Goal: Task Accomplishment & Management: Use online tool/utility

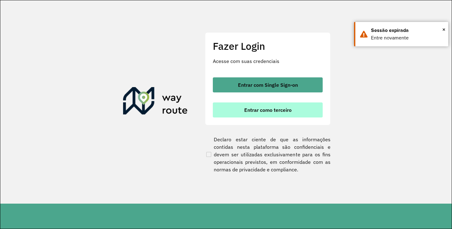
click at [281, 108] on span "Entrar como terceiro" at bounding box center [267, 110] width 47 height 5
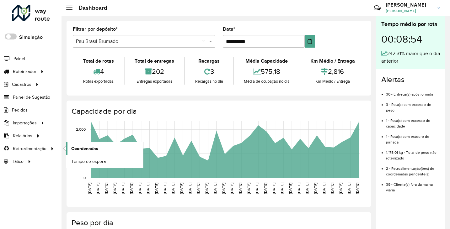
click at [110, 148] on link "Coordenadas" at bounding box center [104, 148] width 77 height 13
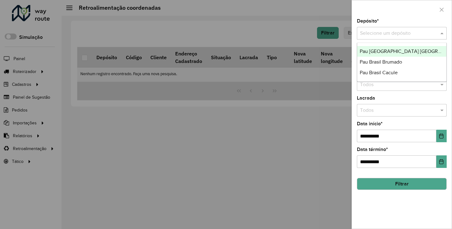
click at [399, 28] on div "Selecione um depósito" at bounding box center [402, 33] width 90 height 13
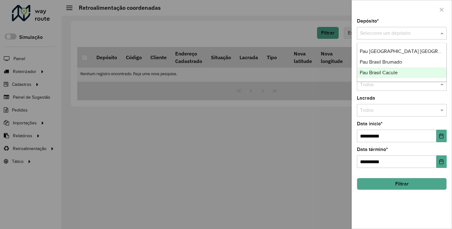
click at [387, 70] on span "Pau Brasil Cacule" at bounding box center [379, 72] width 38 height 5
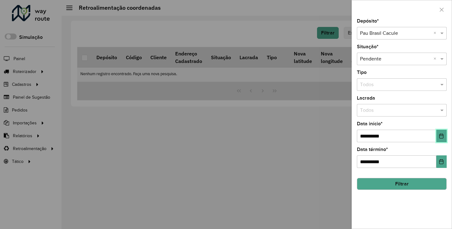
click at [445, 132] on button "Choose Date" at bounding box center [441, 136] width 10 height 13
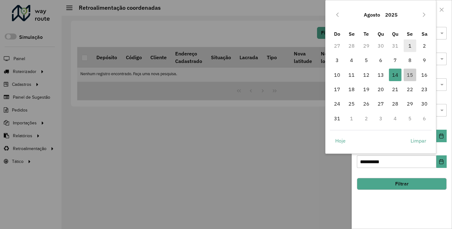
click at [407, 46] on span "1" at bounding box center [410, 46] width 13 height 13
type input "**********"
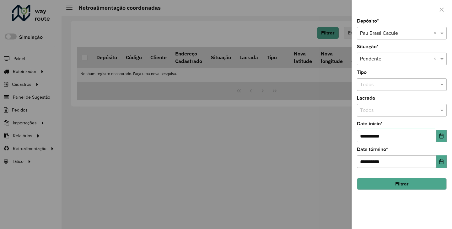
click at [400, 188] on button "Filtrar" at bounding box center [402, 184] width 90 height 12
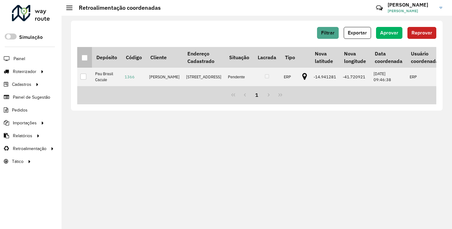
click at [88, 55] on th at bounding box center [84, 57] width 15 height 21
drag, startPoint x: 92, startPoint y: 60, endPoint x: 87, endPoint y: 59, distance: 4.7
click at [91, 60] on tr "Depósito Código Cliente Endereço Cadastrado Situação Lacrada Tipo Nova latitude…" at bounding box center [290, 57] width 426 height 21
click at [87, 59] on div at bounding box center [85, 58] width 6 height 6
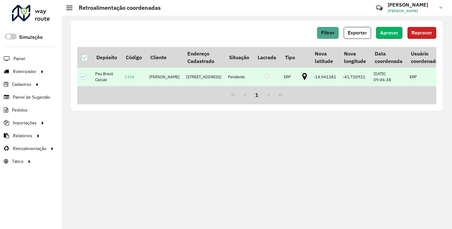
click at [391, 38] on button "Aprovar" at bounding box center [389, 33] width 26 height 12
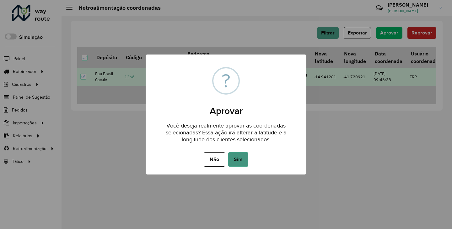
click at [235, 164] on button "Sim" at bounding box center [238, 160] width 20 height 14
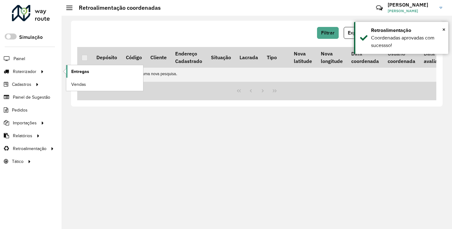
click at [83, 73] on span "Entregas" at bounding box center [80, 71] width 18 height 7
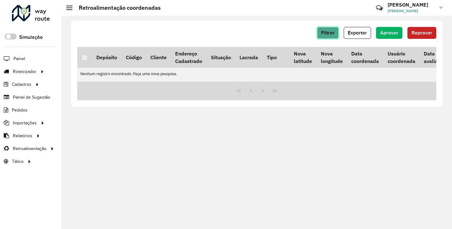
click at [330, 36] on button "Filtrar" at bounding box center [328, 33] width 22 height 12
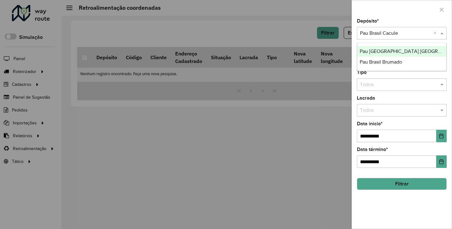
click at [384, 33] on input "text" at bounding box center [395, 34] width 71 height 8
click at [401, 50] on span "Pau [GEOGRAPHIC_DATA] [GEOGRAPHIC_DATA]" at bounding box center [415, 51] width 110 height 5
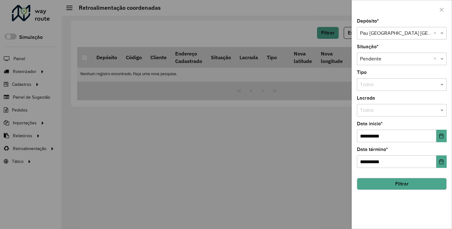
click at [402, 181] on button "Filtrar" at bounding box center [402, 184] width 90 height 12
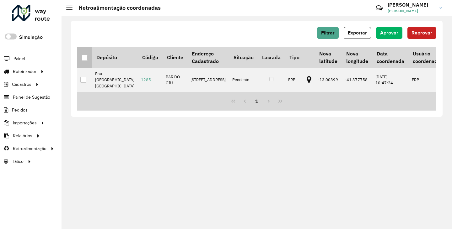
click at [88, 56] on div at bounding box center [85, 58] width 6 height 6
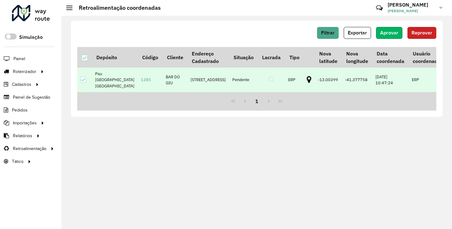
click at [386, 30] on button "Aprovar" at bounding box center [389, 33] width 26 height 12
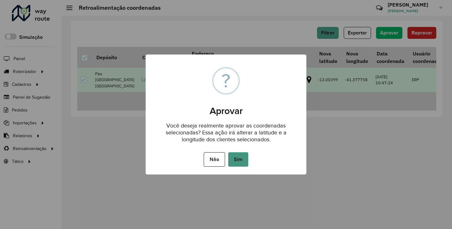
click at [240, 156] on button "Sim" at bounding box center [238, 160] width 20 height 14
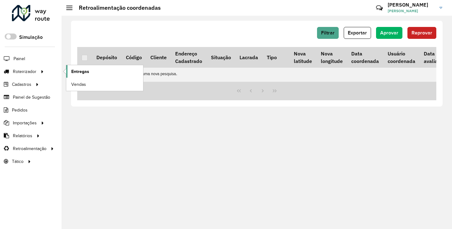
click at [88, 69] on span "Entregas" at bounding box center [80, 71] width 18 height 7
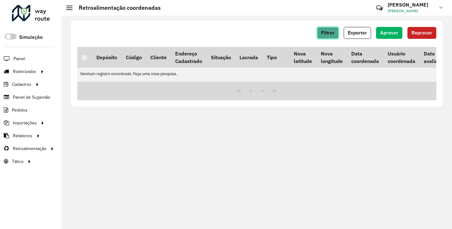
click at [322, 32] on span "Filtrar" at bounding box center [327, 32] width 13 height 5
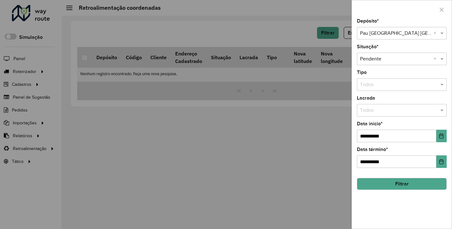
click at [271, 137] on div at bounding box center [226, 114] width 452 height 229
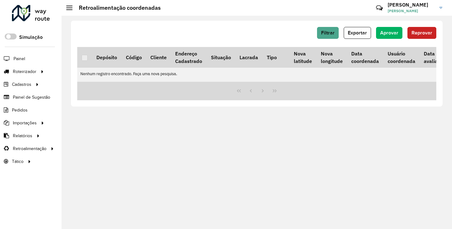
click at [298, 167] on div "Filtrar Exportar Aprovar Reprovar Depósito Código Cliente Endereço Cadastrado S…" at bounding box center [257, 123] width 390 height 214
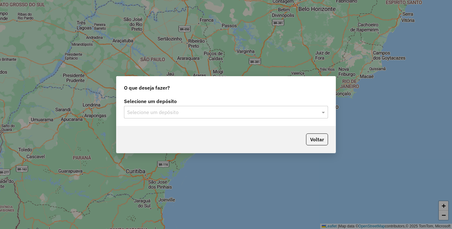
click at [178, 118] on div "Selecione um depósito" at bounding box center [226, 112] width 204 height 13
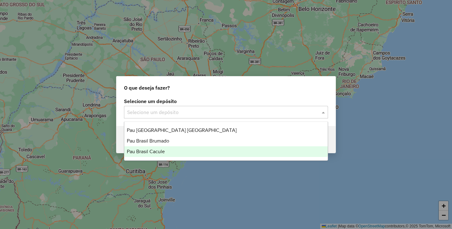
click at [160, 149] on span "Pau Brasil Cacule" at bounding box center [146, 151] width 38 height 5
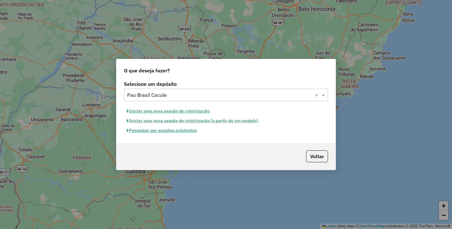
click at [187, 110] on button "Iniciar uma nova sessão de roteirização" at bounding box center [168, 111] width 89 height 10
select select "*"
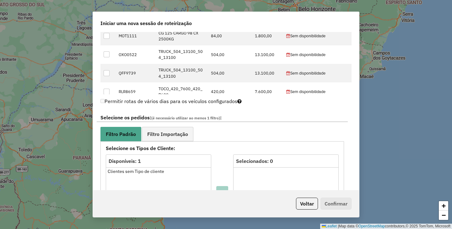
scroll to position [314, 0]
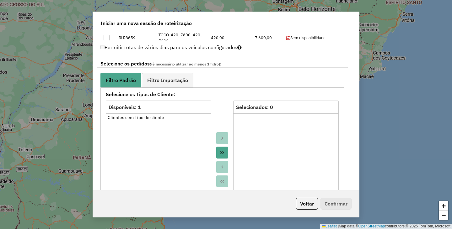
click at [227, 149] on button "Move All to Target" at bounding box center [222, 153] width 12 height 12
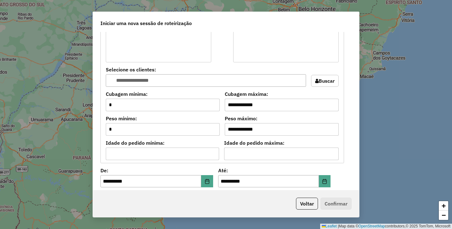
scroll to position [596, 0]
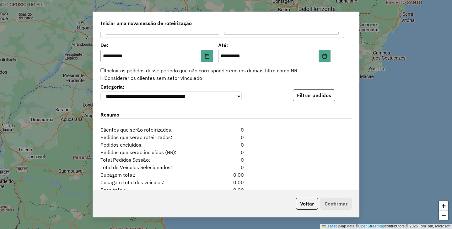
click at [311, 98] on button "Filtrar pedidos" at bounding box center [314, 95] width 42 height 12
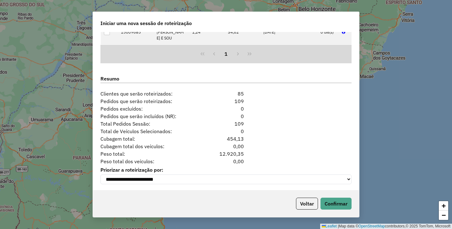
scroll to position [767, 0]
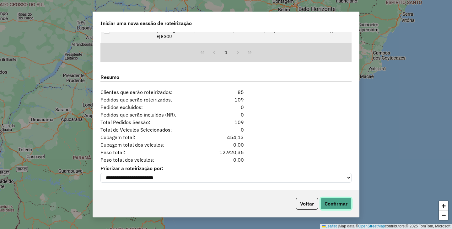
click at [336, 201] on button "Confirmar" at bounding box center [335, 204] width 31 height 12
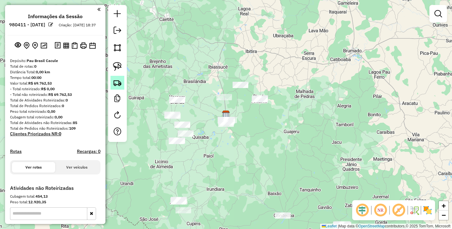
click at [120, 82] on img at bounding box center [117, 82] width 9 height 9
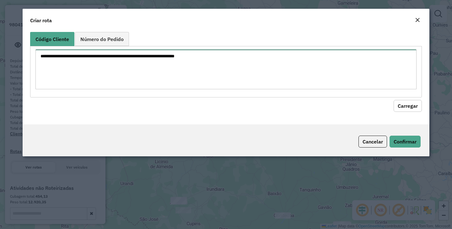
click at [192, 67] on textarea at bounding box center [225, 70] width 381 height 40
paste textarea "* * ** ** ** *** *** *** *** *** *** *** *** *** *** *** *** *** *** *** *** **…"
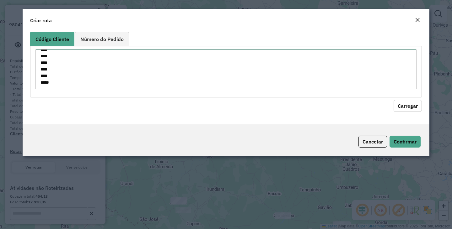
type textarea "* * ** ** ** *** *** *** *** *** *** *** *** *** *** *** *** *** *** *** *** **…"
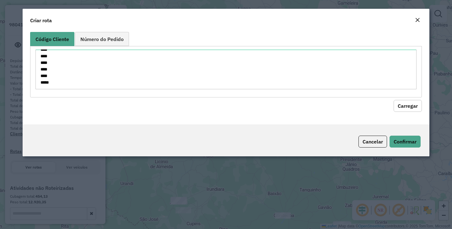
click at [420, 113] on div "Código Cliente Número do Pedido * * ** ** ** *** *** *** *** *** *** *** *** **…" at bounding box center [226, 77] width 407 height 95
click at [414, 109] on button "Carregar" at bounding box center [408, 106] width 28 height 12
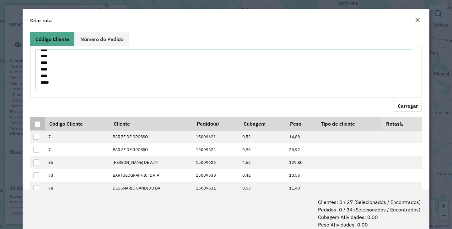
click at [36, 126] on div at bounding box center [38, 124] width 6 height 6
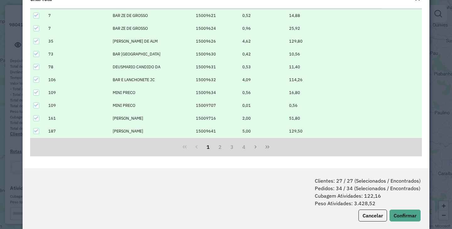
scroll to position [31, 0]
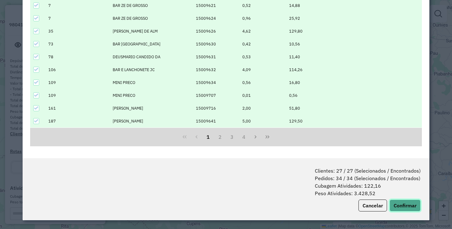
click at [411, 202] on button "Confirmar" at bounding box center [404, 206] width 31 height 12
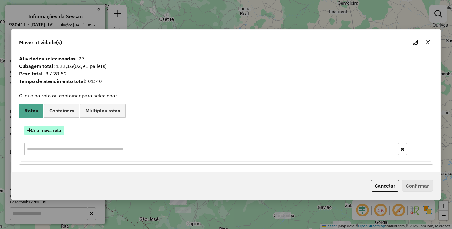
click at [48, 133] on button "Criar nova rota" at bounding box center [44, 131] width 40 height 10
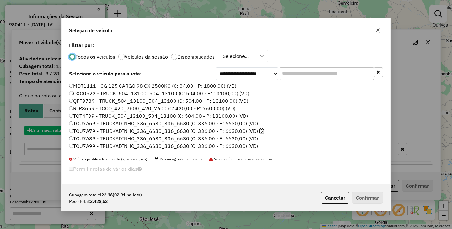
scroll to position [3, 2]
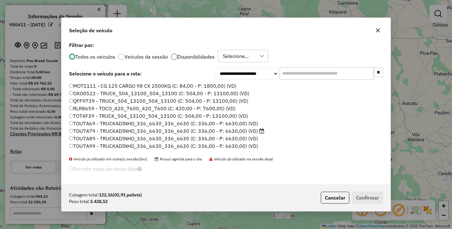
click at [171, 56] on div at bounding box center [174, 57] width 6 height 6
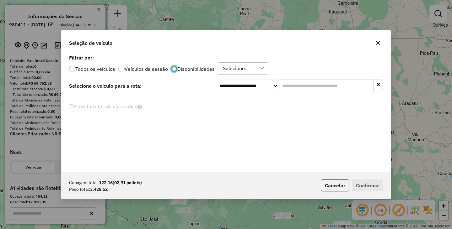
click at [235, 66] on div "Selecione..." at bounding box center [236, 69] width 30 height 12
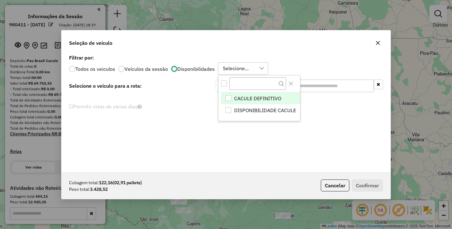
scroll to position [5, 29]
click at [223, 82] on div "All items unselected" at bounding box center [224, 84] width 6 height 6
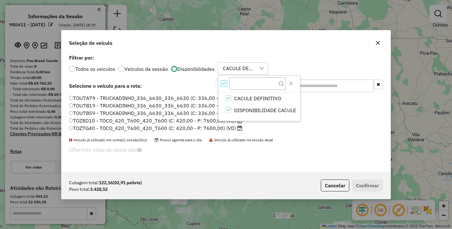
scroll to position [4, 2]
click at [300, 141] on div "Veículo já utilizado em outra(s) sessão(ões) Possui agenda para o dia Veículo j…" at bounding box center [226, 140] width 314 height 6
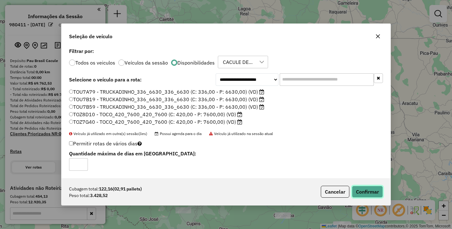
click at [369, 193] on button "Confirmar" at bounding box center [367, 192] width 31 height 12
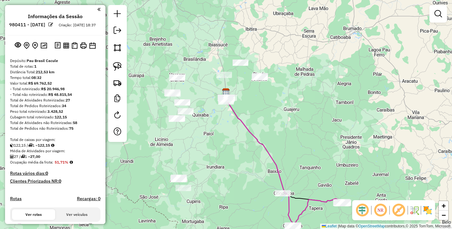
drag, startPoint x: 310, startPoint y: 165, endPoint x: 284, endPoint y: 65, distance: 103.4
click at [285, 67] on div "Janela de atendimento Grade de atendimento Capacidade Transportadoras Veículos …" at bounding box center [226, 114] width 452 height 229
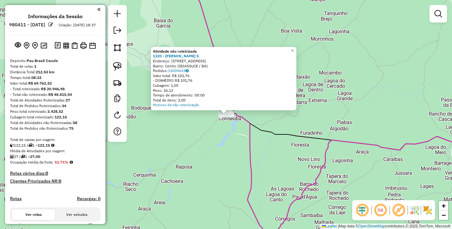
click at [205, 128] on div "Atividade não roteirizada 1320 - ROSALINA DAS NEVES S Endereço: R RUA ALTO DO C…" at bounding box center [226, 114] width 452 height 229
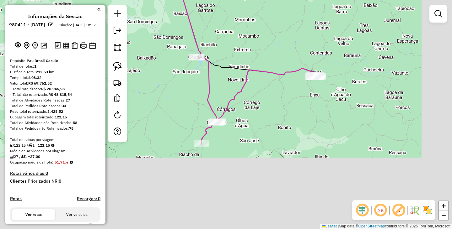
drag, startPoint x: 351, startPoint y: 174, endPoint x: 265, endPoint y: 92, distance: 118.7
click at [265, 92] on div "Janela de atendimento Grade de atendimento Capacidade Transportadoras Veículos …" at bounding box center [226, 114] width 452 height 229
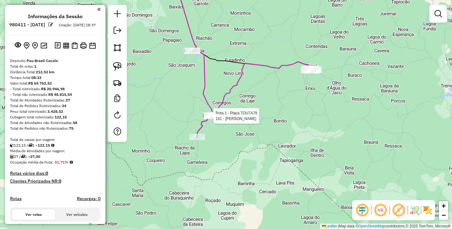
select select "**********"
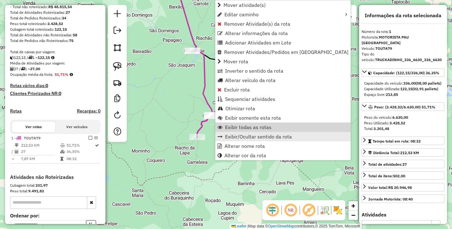
scroll to position [156, 0]
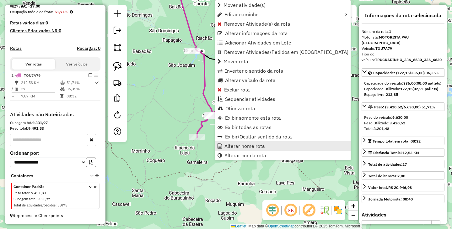
click at [248, 147] on span "Alterar nome rota" at bounding box center [244, 146] width 40 height 5
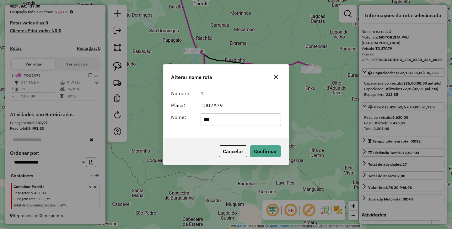
type input "**********"
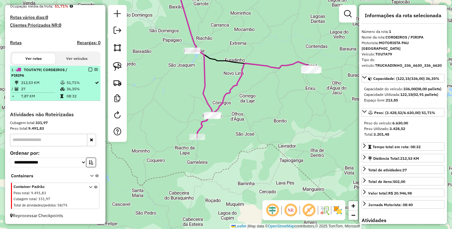
click at [90, 72] on div at bounding box center [88, 70] width 19 height 4
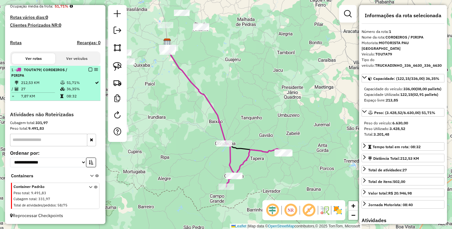
click at [89, 72] on em at bounding box center [91, 70] width 4 height 4
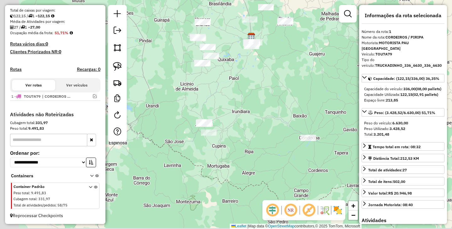
drag, startPoint x: 220, startPoint y: 101, endPoint x: 249, endPoint y: 98, distance: 29.1
click at [249, 98] on div "Janela de atendimento Grade de atendimento Capacidade Transportadoras Veículos …" at bounding box center [226, 114] width 452 height 229
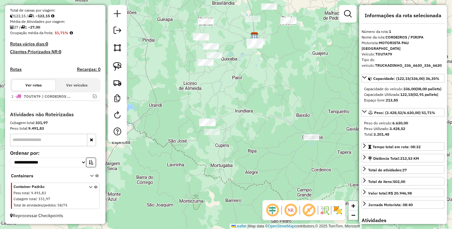
click at [241, 118] on div "Janela de atendimento Grade de atendimento Capacidade Transportadoras Veículos …" at bounding box center [226, 114] width 452 height 229
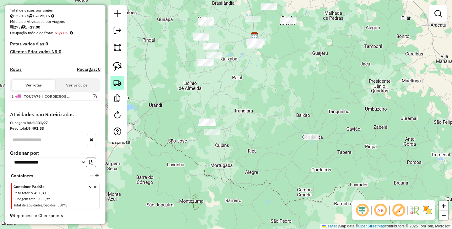
click at [122, 85] on link at bounding box center [117, 83] width 14 height 14
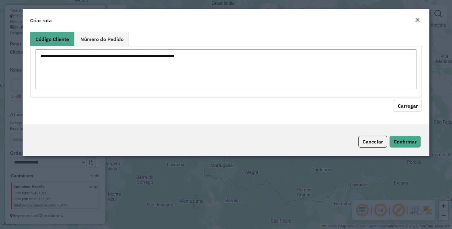
click at [154, 72] on textarea at bounding box center [225, 70] width 381 height 40
paste textarea "*** *** *** *** *** *** *** *** *** **** **** **** ***** ***** ***** ***** ** *…"
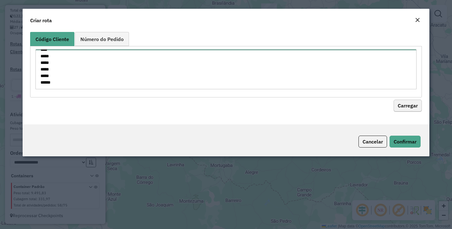
type textarea "*** *** *** *** *** *** *** *** *** **** **** **** ***** ***** ***** ***** ** *…"
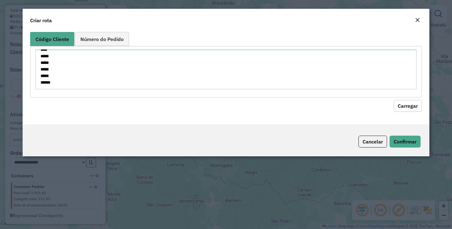
click at [407, 102] on button "Carregar" at bounding box center [408, 106] width 28 height 12
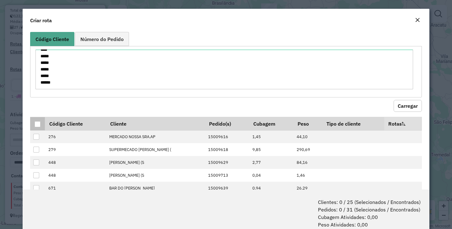
click at [37, 124] on div at bounding box center [38, 124] width 6 height 6
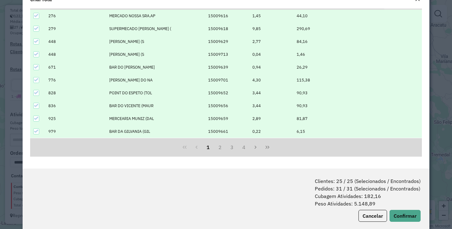
scroll to position [31, 0]
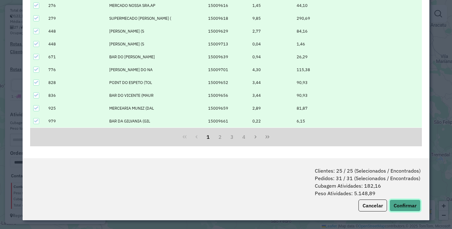
click at [405, 203] on button "Confirmar" at bounding box center [404, 206] width 31 height 12
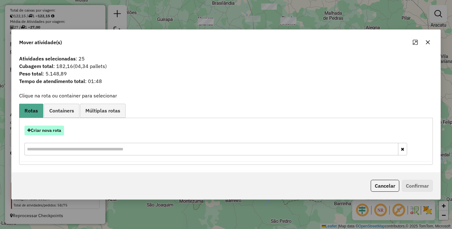
click at [56, 130] on button "Criar nova rota" at bounding box center [44, 131] width 40 height 10
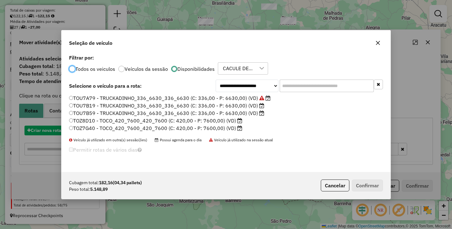
scroll to position [3, 2]
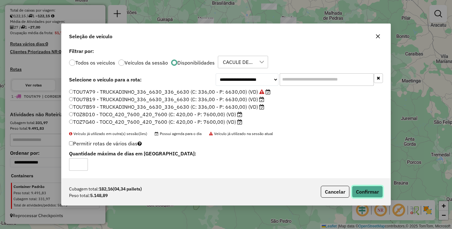
click at [362, 189] on button "Confirmar" at bounding box center [367, 192] width 31 height 12
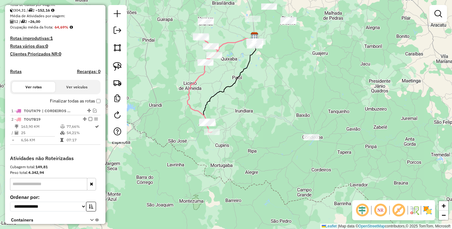
scroll to position [156, 0]
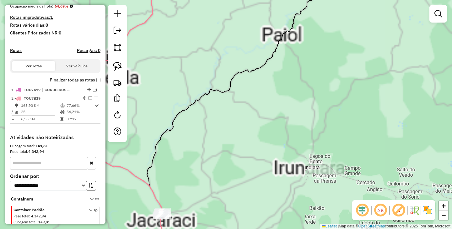
drag, startPoint x: 207, startPoint y: 80, endPoint x: 268, endPoint y: 175, distance: 113.4
click at [268, 175] on div "Janela de atendimento Grade de atendimento Capacidade Transportadoras Veículos …" at bounding box center [226, 114] width 452 height 229
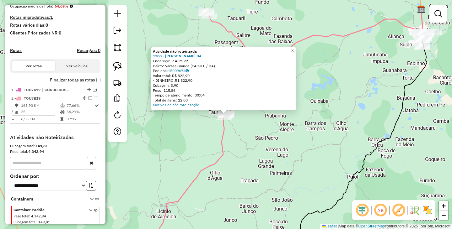
click at [263, 149] on div "Atividade não roteirizada 1288 - TEREZINHA PEREIRA DA Endereço: R ACM 22 Bairro…" at bounding box center [226, 114] width 452 height 229
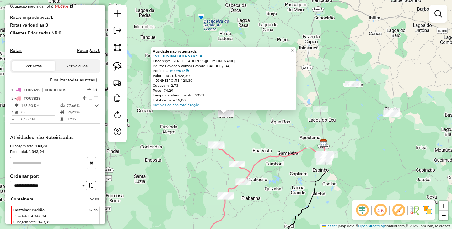
click at [280, 143] on div "Atividade não roteirizada 191 - DIVINA GULA VARZEA Endereço: AV CLERISTON ANDRA…" at bounding box center [226, 114] width 452 height 229
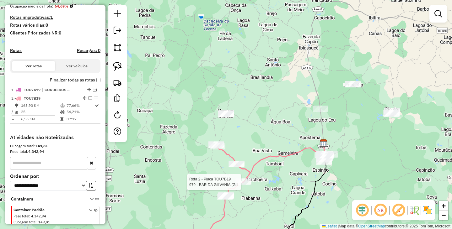
select select "**********"
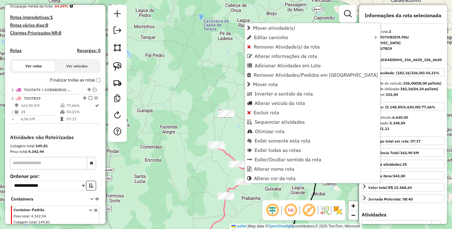
scroll to position [185, 0]
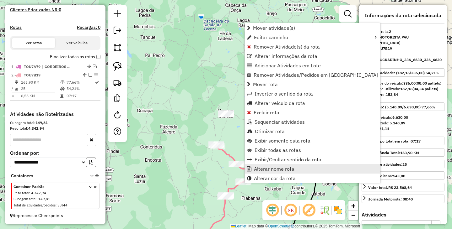
click at [260, 171] on span "Alterar nome rota" at bounding box center [274, 169] width 40 height 5
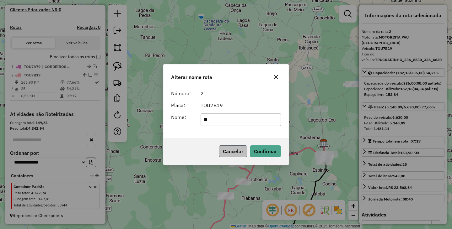
type input "**********"
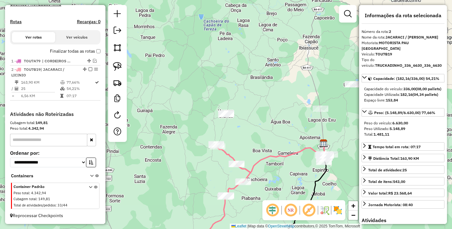
click at [263, 136] on div "Janela de atendimento Grade de atendimento Capacidade Transportadoras Veículos …" at bounding box center [226, 114] width 452 height 229
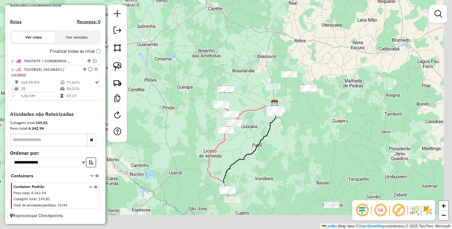
drag, startPoint x: 278, startPoint y: 152, endPoint x: 257, endPoint y: 122, distance: 36.3
click at [262, 143] on div "Janela de atendimento Grade de atendimento Capacidade Transportadoras Veículos …" at bounding box center [226, 114] width 452 height 229
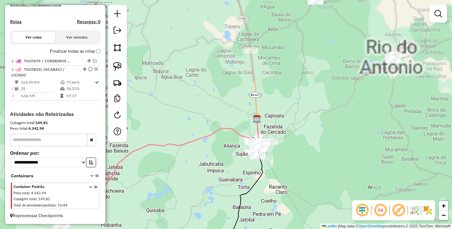
drag, startPoint x: 301, startPoint y: 58, endPoint x: 299, endPoint y: 138, distance: 80.4
click at [301, 137] on div "Janela de atendimento Grade de atendimento Capacidade Transportadoras Veículos …" at bounding box center [226, 114] width 452 height 229
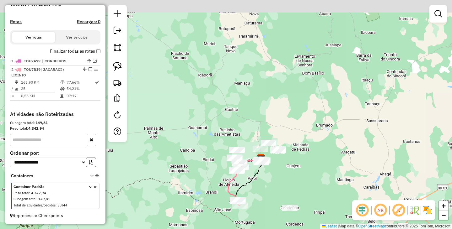
drag, startPoint x: 292, startPoint y: 73, endPoint x: 289, endPoint y: 114, distance: 41.3
click at [289, 114] on div "Janela de atendimento Grade de atendimento Capacidade Transportadoras Veículos …" at bounding box center [226, 114] width 452 height 229
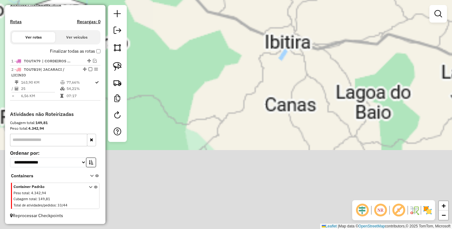
drag, startPoint x: 248, startPoint y: 167, endPoint x: 288, endPoint y: 15, distance: 157.0
click at [288, 23] on div "Janela de atendimento Grade de atendimento Capacidade Transportadoras Veículos …" at bounding box center [226, 114] width 452 height 229
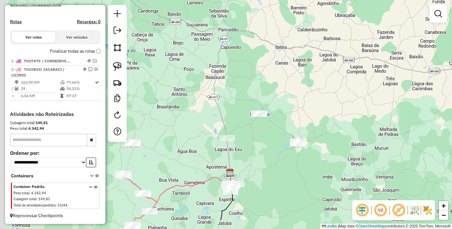
drag, startPoint x: 303, startPoint y: 126, endPoint x: 317, endPoint y: 89, distance: 39.7
click at [317, 89] on div "Janela de atendimento Grade de atendimento Capacidade Transportadoras Veículos …" at bounding box center [226, 114] width 452 height 229
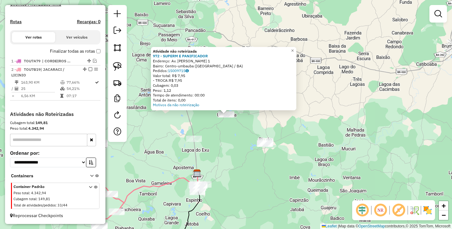
click at [265, 176] on div "Atividade não roteirizada 972 - SUPERM E PANIFICADOR Endereço: Av. Jose Teixeir…" at bounding box center [226, 114] width 452 height 229
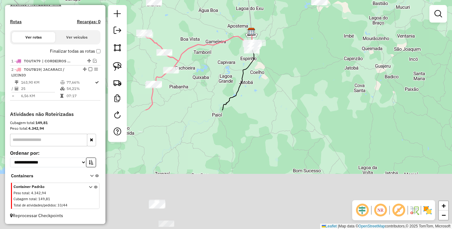
drag, startPoint x: 241, startPoint y: 188, endPoint x: 295, endPoint y: 41, distance: 156.4
click at [295, 41] on div "Janela de atendimento Grade de atendimento Capacidade Transportadoras Veículos …" at bounding box center [226, 114] width 452 height 229
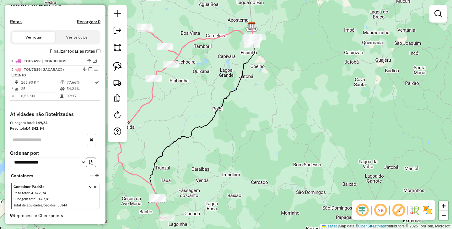
scroll to position [164, 0]
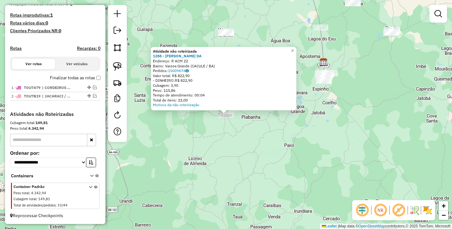
click at [281, 155] on div "Atividade não roteirizada 1288 - TEREZINHA PEREIRA DA Endereço: R ACM 22 Bairro…" at bounding box center [226, 114] width 452 height 229
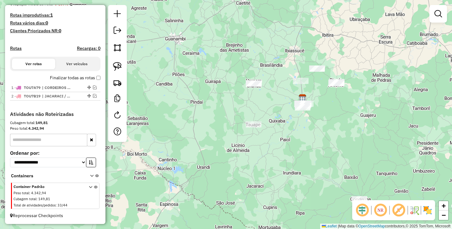
drag, startPoint x: 296, startPoint y: 149, endPoint x: 271, endPoint y: 134, distance: 29.1
click at [271, 134] on div "Janela de atendimento Grade de atendimento Capacidade Transportadoras Veículos …" at bounding box center [226, 114] width 452 height 229
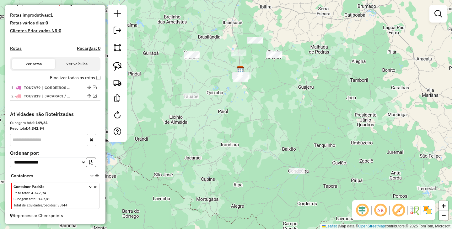
drag, startPoint x: 312, startPoint y: 146, endPoint x: 257, endPoint y: 105, distance: 68.9
click at [257, 105] on div "Janela de atendimento Grade de atendimento Capacidade Transportadoras Veículos …" at bounding box center [226, 114] width 452 height 229
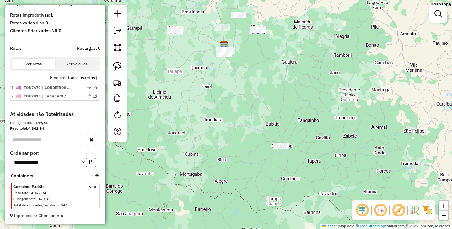
click at [283, 149] on div at bounding box center [281, 146] width 16 height 6
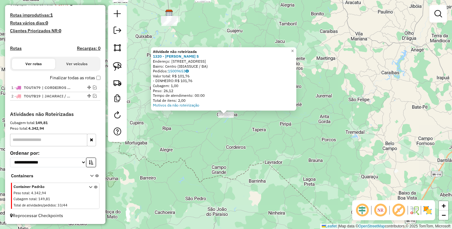
click at [273, 139] on div "Atividade não roteirizada 1320 - ROSALINA DAS NEVES S Endereço: R RUA ALTO DO C…" at bounding box center [226, 114] width 452 height 229
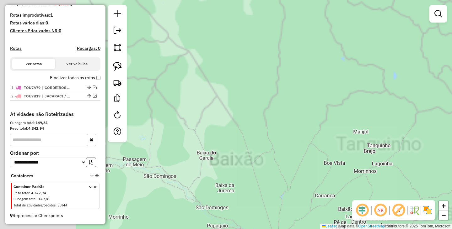
drag, startPoint x: 229, startPoint y: 84, endPoint x: 346, endPoint y: 231, distance: 187.8
click at [346, 229] on html "Aguarde... Pop-up bloqueado! Seu navegador bloqueou automáticamente a abertura …" at bounding box center [226, 114] width 452 height 229
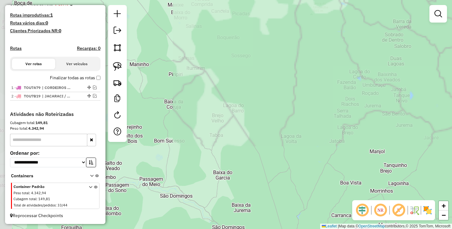
drag, startPoint x: 289, startPoint y: 142, endPoint x: 306, endPoint y: 169, distance: 31.3
click at [308, 174] on div "Janela de atendimento Grade de atendimento Capacidade Transportadoras Veículos …" at bounding box center [226, 114] width 452 height 229
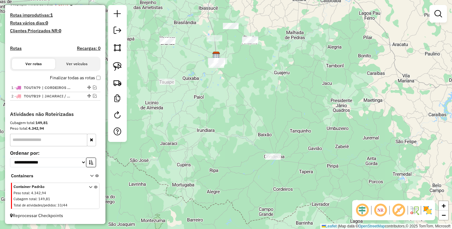
click at [275, 110] on div "Janela de atendimento Grade de atendimento Capacidade Transportadoras Veículos …" at bounding box center [226, 114] width 452 height 229
click at [269, 131] on div "Janela de atendimento Grade de atendimento Capacidade Transportadoras Veículos …" at bounding box center [226, 114] width 452 height 229
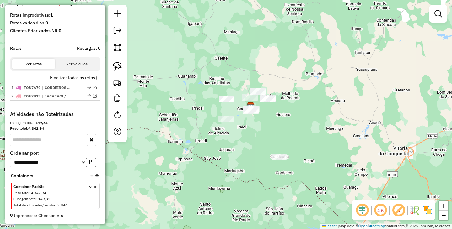
drag, startPoint x: 310, startPoint y: 126, endPoint x: 283, endPoint y: 77, distance: 55.6
click at [284, 78] on div "Janela de atendimento Grade de atendimento Capacidade Transportadoras Veículos …" at bounding box center [226, 114] width 452 height 229
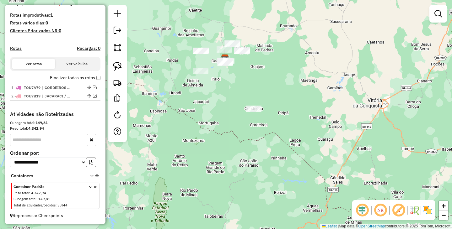
click at [124, 68] on div at bounding box center [117, 73] width 19 height 137
click at [120, 68] on img at bounding box center [117, 66] width 9 height 9
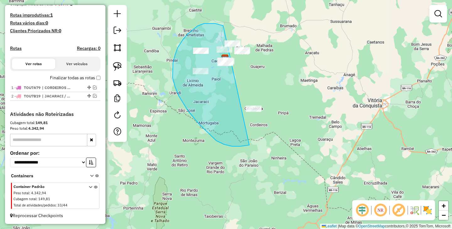
drag, startPoint x: 197, startPoint y: 26, endPoint x: 301, endPoint y: 27, distance: 103.9
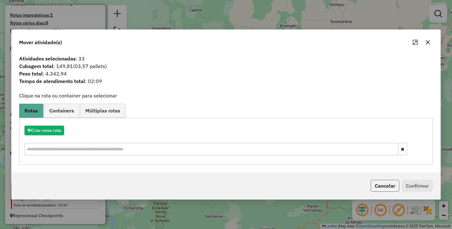
click at [378, 185] on button "Cancelar" at bounding box center [385, 186] width 29 height 12
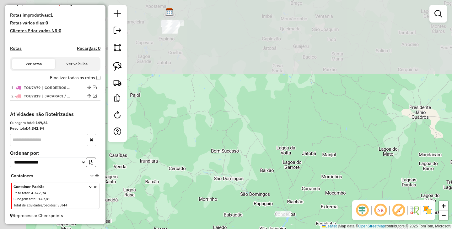
drag, startPoint x: 231, startPoint y: 78, endPoint x: 286, endPoint y: 138, distance: 80.4
click at [335, 171] on div "Janela de atendimento Grade de atendimento Capacidade Transportadoras Veículos …" at bounding box center [226, 114] width 452 height 229
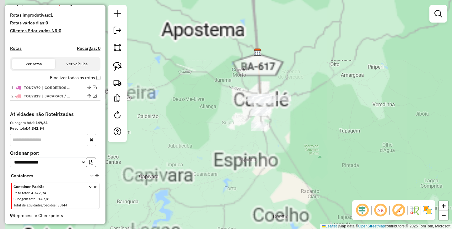
drag, startPoint x: 213, startPoint y: 62, endPoint x: 346, endPoint y: 182, distance: 179.1
click at [346, 182] on div "Janela de atendimento Grade de atendimento Capacidade Transportadoras Veículos …" at bounding box center [226, 114] width 452 height 229
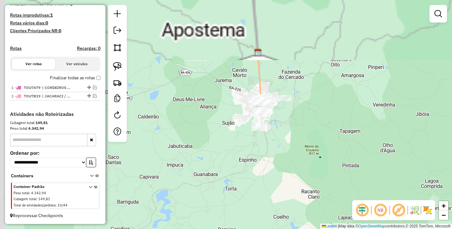
click at [308, 140] on div "Janela de atendimento Grade de atendimento Capacidade Transportadoras Veículos …" at bounding box center [226, 114] width 452 height 229
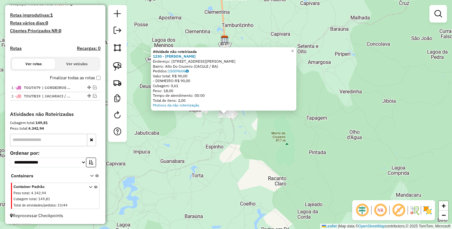
click at [267, 156] on div "Atividade não roteirizada 1230 - DIEGO CRUZ CARDOSO Endereço: Av AVENIDA TERGIN…" at bounding box center [226, 114] width 452 height 229
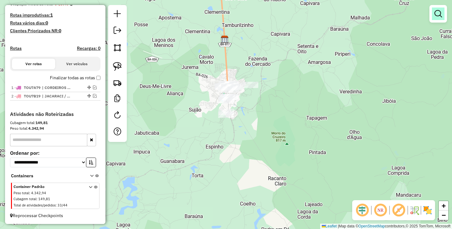
click at [439, 20] on link at bounding box center [438, 14] width 13 height 13
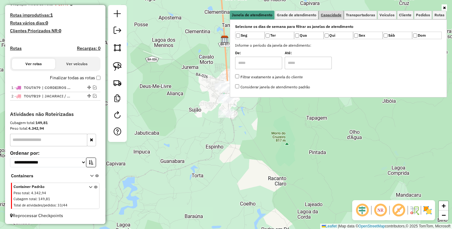
click at [331, 13] on span "Capacidade" at bounding box center [331, 15] width 21 height 4
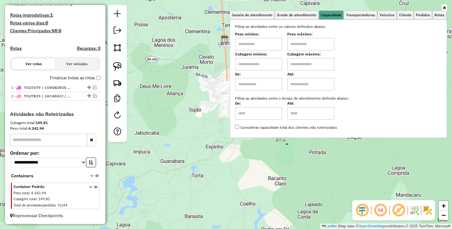
click at [267, 48] on input "text" at bounding box center [258, 44] width 47 height 13
type input "****"
click at [304, 56] on label "Cubagem máxima:" at bounding box center [310, 54] width 47 height 6
click at [307, 48] on input "text" at bounding box center [310, 44] width 47 height 13
type input "******"
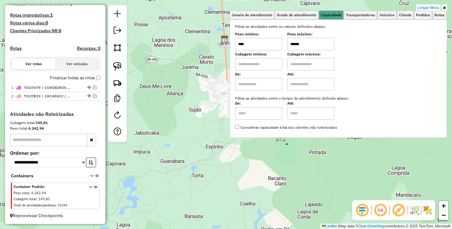
click at [249, 194] on div "Limpar filtros Janela de atendimento Grade de atendimento Capacidade Transporta…" at bounding box center [226, 114] width 452 height 229
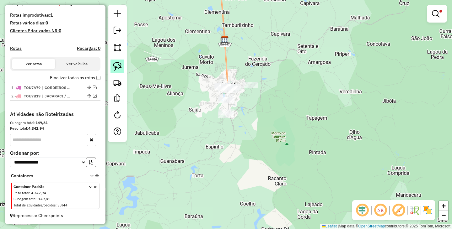
click at [119, 68] on img at bounding box center [117, 66] width 9 height 9
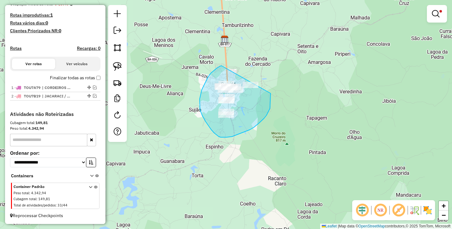
drag, startPoint x: 208, startPoint y: 78, endPoint x: 269, endPoint y: 87, distance: 61.6
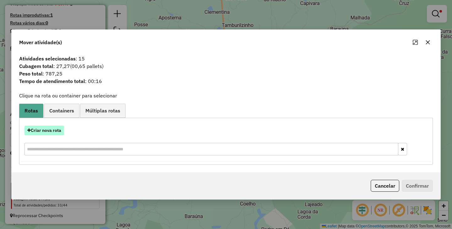
click at [52, 133] on button "Criar nova rota" at bounding box center [44, 131] width 40 height 10
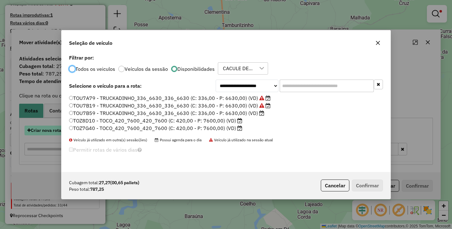
scroll to position [3, 2]
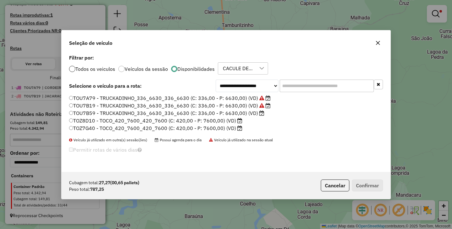
click at [72, 68] on div at bounding box center [72, 69] width 6 height 6
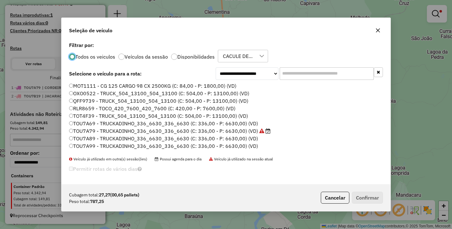
click at [72, 82] on label "MOT1111 - CG 125 CARGO 98 CX 2500KG (C: 84,00 - P: 1800,00) (VD)" at bounding box center [152, 86] width 167 height 8
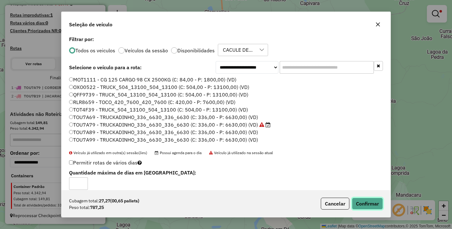
click at [361, 201] on button "Confirmar" at bounding box center [367, 204] width 31 height 12
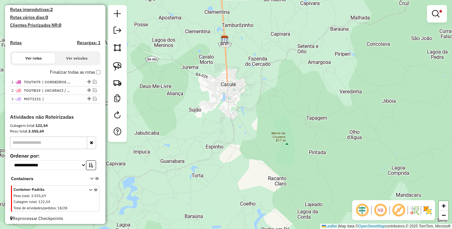
click at [440, 6] on div at bounding box center [437, 14] width 20 height 18
click at [432, 11] on em at bounding box center [436, 14] width 8 height 8
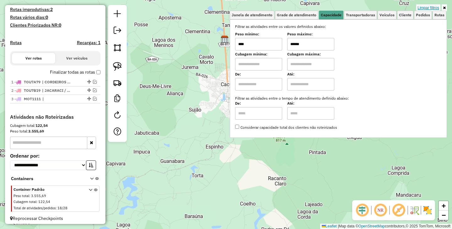
click at [432, 5] on link "Limpar filtros" at bounding box center [428, 7] width 24 height 7
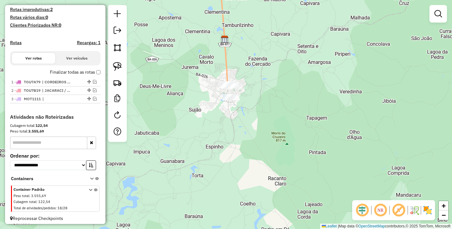
click at [326, 84] on div "Janela de atendimento Grade de atendimento Capacidade Transportadoras Veículos …" at bounding box center [226, 114] width 452 height 229
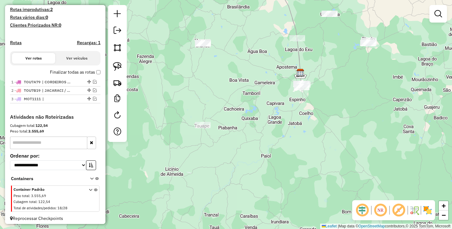
drag, startPoint x: 339, startPoint y: 91, endPoint x: 321, endPoint y: 145, distance: 57.1
click at [322, 145] on div "Janela de atendimento Grade de atendimento Capacidade Transportadoras Veículos …" at bounding box center [226, 114] width 452 height 229
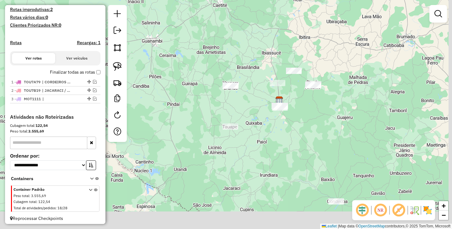
drag, startPoint x: 339, startPoint y: 138, endPoint x: 308, endPoint y: 96, distance: 51.5
click at [309, 96] on div "Janela de atendimento Grade de atendimento Capacidade Transportadoras Veículos …" at bounding box center [226, 114] width 452 height 229
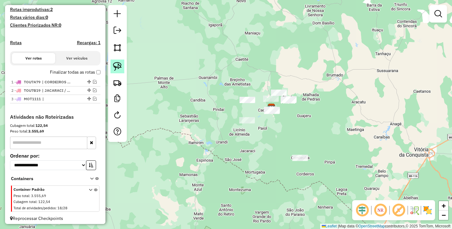
click at [113, 64] on img at bounding box center [117, 66] width 9 height 9
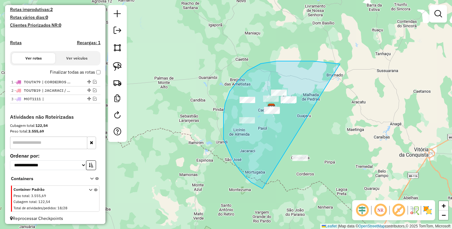
drag, startPoint x: 303, startPoint y: 61, endPoint x: 338, endPoint y: 158, distance: 102.7
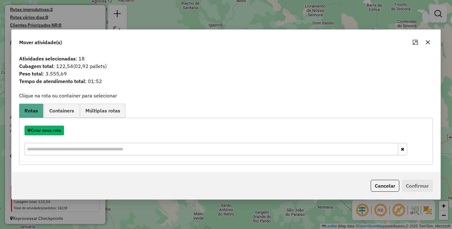
click at [46, 132] on button "Criar nova rota" at bounding box center [44, 131] width 40 height 10
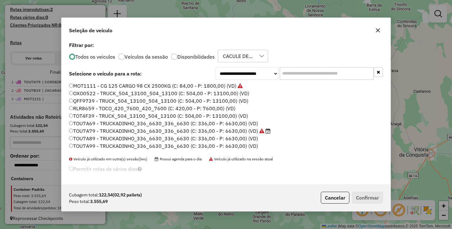
scroll to position [3, 2]
click at [174, 55] on div at bounding box center [174, 57] width 6 height 6
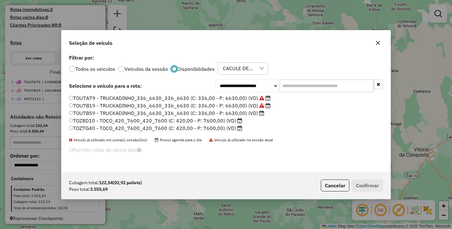
scroll to position [4, 2]
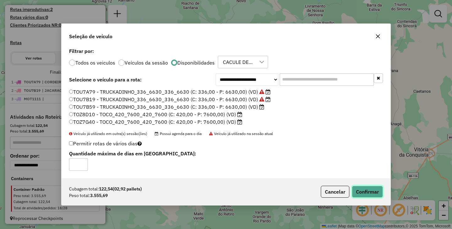
click at [366, 189] on button "Confirmar" at bounding box center [367, 192] width 31 height 12
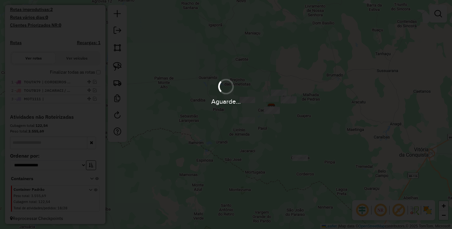
scroll to position [103, 0]
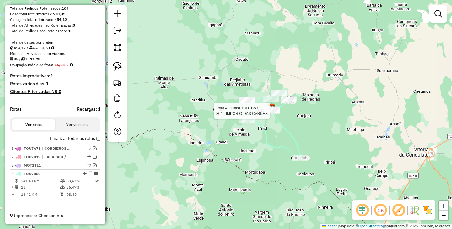
select select "**********"
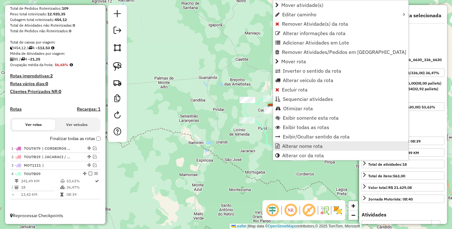
click at [288, 144] on span "Alterar nome rota" at bounding box center [302, 146] width 40 height 5
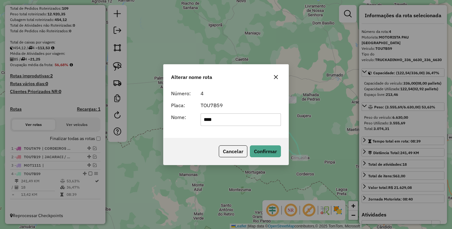
type input "******"
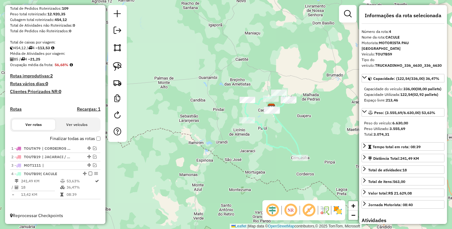
scroll to position [82, 0]
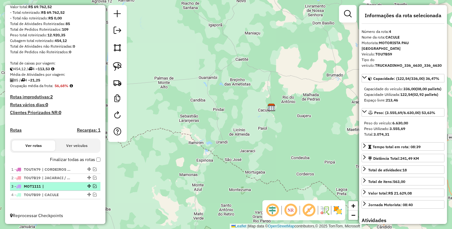
click at [94, 185] on em at bounding box center [95, 187] width 4 height 4
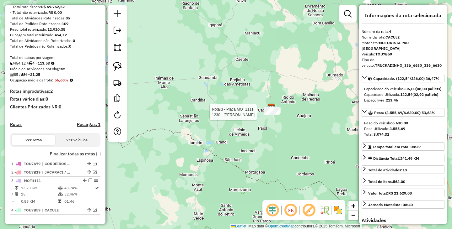
scroll to position [103, 0]
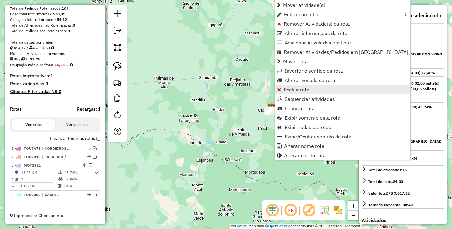
click at [298, 89] on span "Excluir rota" at bounding box center [297, 89] width 26 height 5
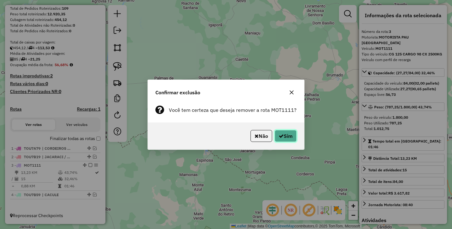
click at [283, 139] on button "Sim" at bounding box center [286, 136] width 22 height 12
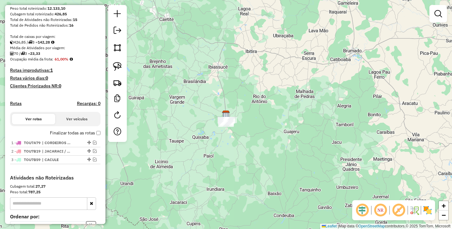
click at [199, 173] on div "Janela de atendimento Grade de atendimento Capacidade Transportadoras Veículos …" at bounding box center [226, 114] width 452 height 229
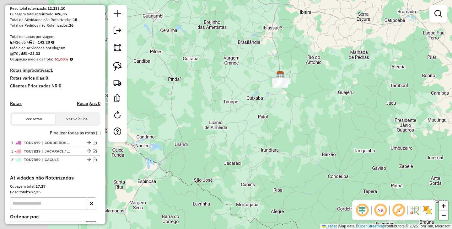
drag, startPoint x: 177, startPoint y: 164, endPoint x: 228, endPoint y: 128, distance: 63.0
click at [228, 129] on div "Janela de atendimento Grade de atendimento Capacidade Transportadoras Veículos …" at bounding box center [226, 114] width 452 height 229
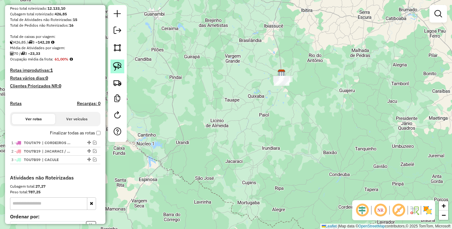
click at [112, 66] on link at bounding box center [117, 67] width 14 height 14
drag, startPoint x: 258, startPoint y: 92, endPoint x: 312, endPoint y: 99, distance: 54.7
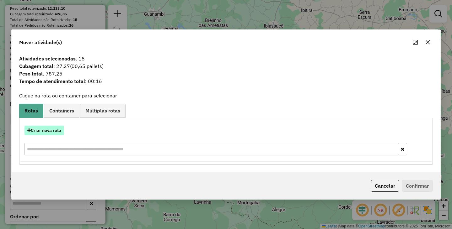
click at [51, 134] on button "Criar nova rota" at bounding box center [44, 131] width 40 height 10
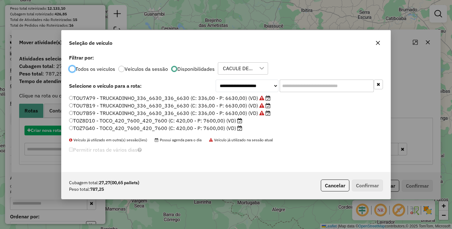
scroll to position [3, 2]
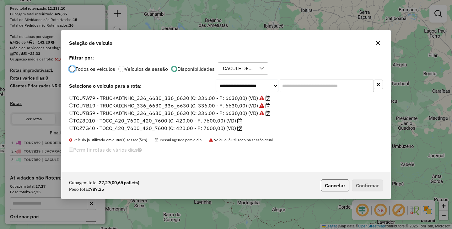
click at [75, 68] on div at bounding box center [72, 69] width 6 height 6
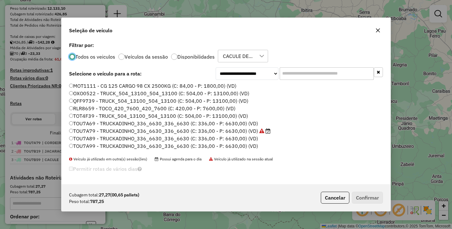
scroll to position [4, 2]
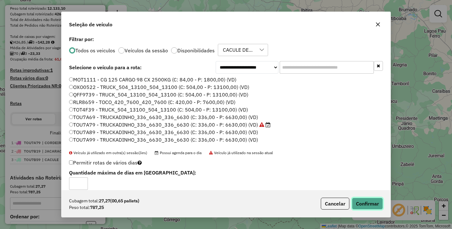
click at [379, 205] on button "Confirmar" at bounding box center [367, 204] width 31 height 12
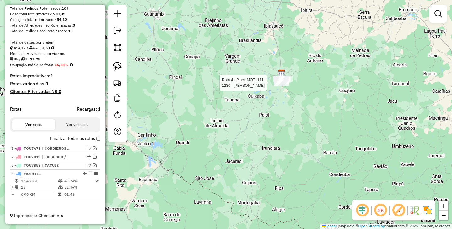
select select "**********"
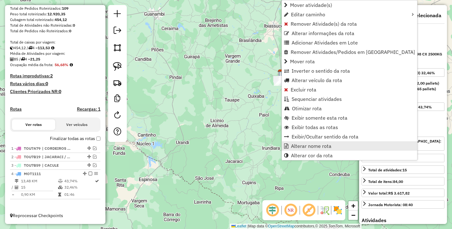
click at [314, 146] on span "Alterar nome rota" at bounding box center [311, 146] width 40 height 5
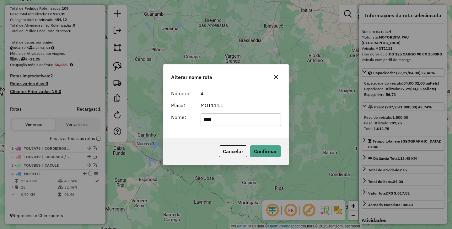
type input "****"
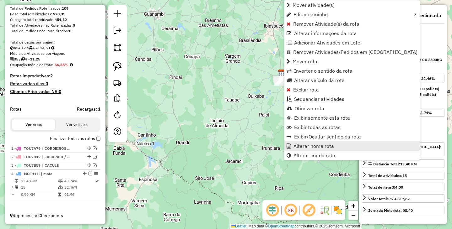
click at [296, 144] on span "Alterar nome rota" at bounding box center [313, 146] width 40 height 5
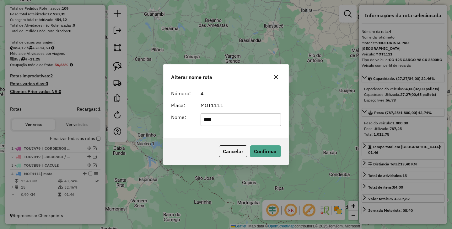
drag, startPoint x: 216, startPoint y: 115, endPoint x: 203, endPoint y: 115, distance: 12.9
click at [203, 115] on input "****" at bounding box center [241, 120] width 81 height 13
type input "****"
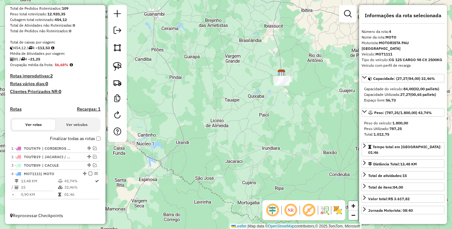
click at [97, 136] on label "Finalizar todas as rotas" at bounding box center [75, 139] width 51 height 7
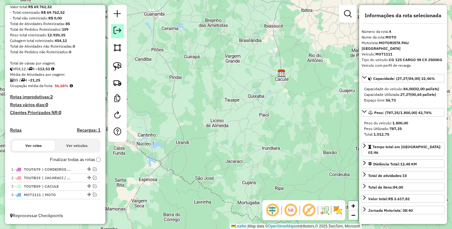
click at [120, 25] on link at bounding box center [117, 31] width 13 height 14
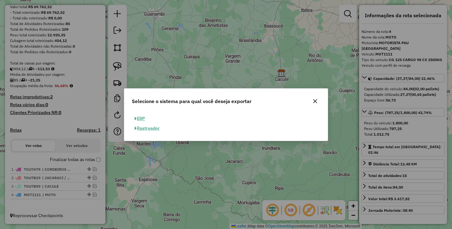
click at [143, 118] on button "ERP" at bounding box center [140, 119] width 16 height 10
select select "**"
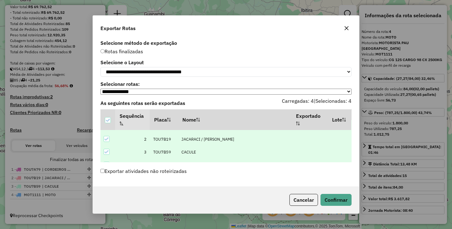
scroll to position [19, 0]
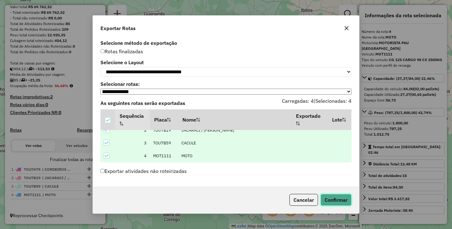
click at [344, 201] on button "Confirmar" at bounding box center [335, 200] width 31 height 12
click at [0, 0] on div "Aguarde..." at bounding box center [0, 0] width 0 height 0
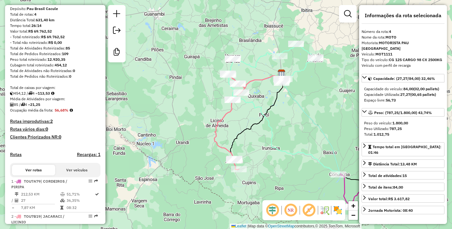
scroll to position [0, 0]
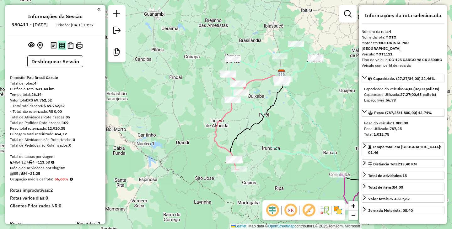
click at [61, 49] on img at bounding box center [62, 46] width 6 height 6
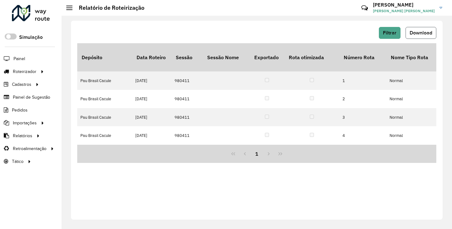
click at [414, 34] on span "Download" at bounding box center [421, 32] width 23 height 5
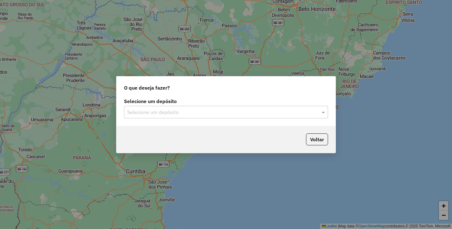
click at [248, 113] on input "text" at bounding box center [219, 113] width 185 height 8
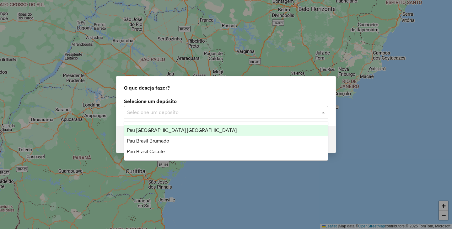
click at [164, 132] on span "Pau [GEOGRAPHIC_DATA] [GEOGRAPHIC_DATA]" at bounding box center [182, 130] width 110 height 5
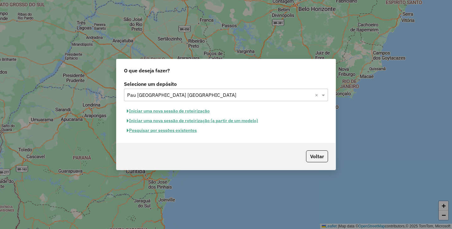
click at [186, 113] on button "Iniciar uma nova sessão de roteirização" at bounding box center [168, 111] width 89 height 10
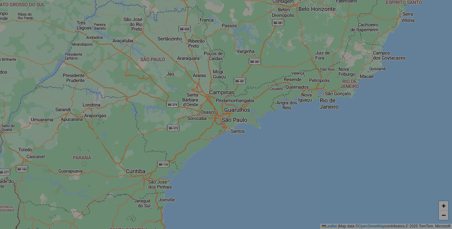
select select "*"
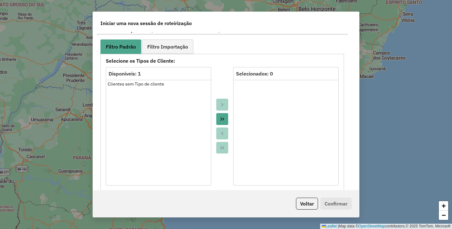
scroll to position [345, 0]
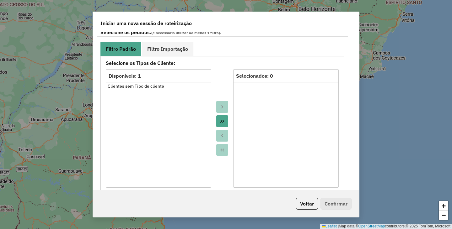
click at [223, 121] on icon "Move All to Target" at bounding box center [222, 121] width 5 height 5
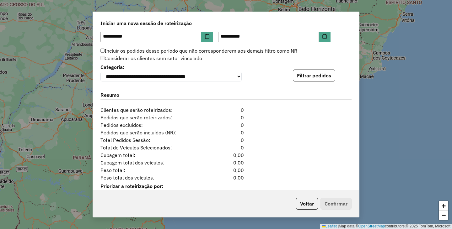
scroll to position [637, 0]
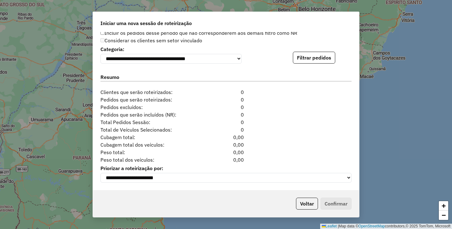
click at [317, 58] on button "Filtrar pedidos" at bounding box center [314, 58] width 42 height 12
click at [306, 62] on button "Filtrar pedidos" at bounding box center [314, 58] width 42 height 12
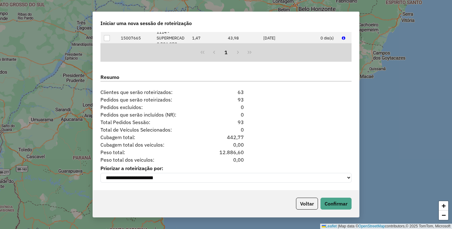
scroll to position [767, 0]
click at [335, 204] on button "Confirmar" at bounding box center [335, 204] width 31 height 12
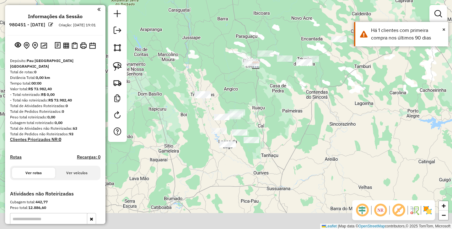
drag, startPoint x: 295, startPoint y: 181, endPoint x: 330, endPoint y: 124, distance: 67.5
click at [330, 124] on div "Janela de atendimento Grade de atendimento Capacidade Transportadoras Veículos …" at bounding box center [226, 114] width 452 height 229
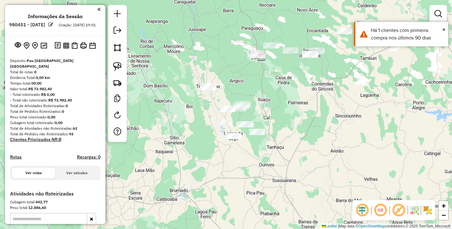
click at [124, 81] on div at bounding box center [117, 73] width 19 height 137
click at [121, 81] on img at bounding box center [117, 82] width 9 height 9
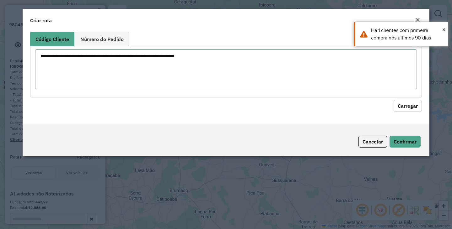
click at [92, 64] on textarea at bounding box center [225, 70] width 381 height 40
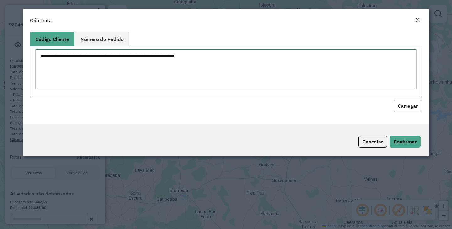
paste textarea "*** *** *** **** ****"
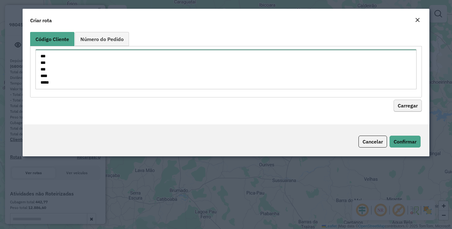
type textarea "*** *** *** **** ****"
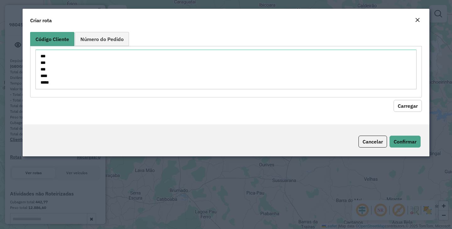
click at [397, 103] on button "Carregar" at bounding box center [408, 106] width 28 height 12
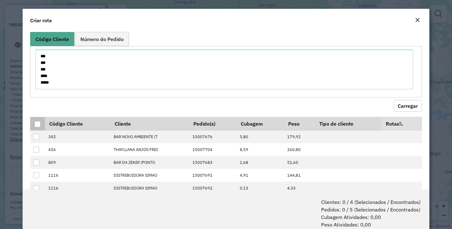
click at [38, 123] on div at bounding box center [38, 124] width 6 height 6
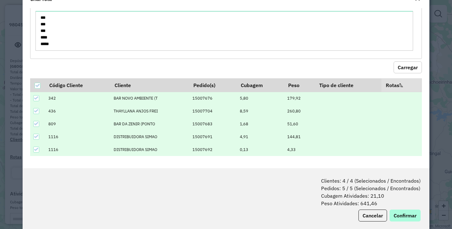
scroll to position [31, 0]
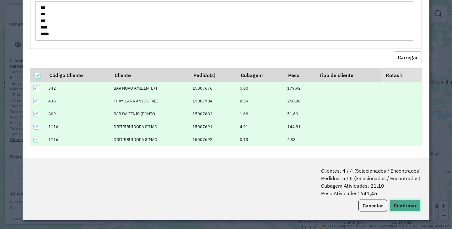
click at [404, 205] on button "Confirmar" at bounding box center [404, 206] width 31 height 12
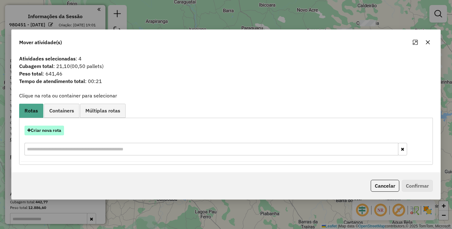
click at [52, 129] on button "Criar nova rota" at bounding box center [44, 131] width 40 height 10
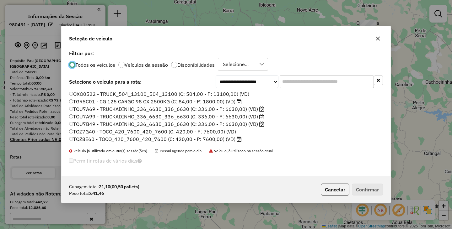
scroll to position [4, 2]
click at [178, 65] on label "Disponibilidades" at bounding box center [195, 64] width 37 height 5
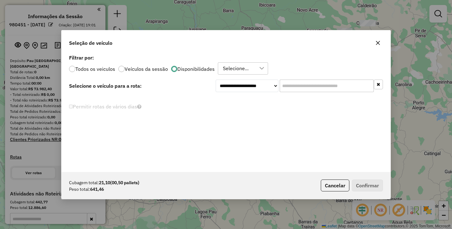
click at [230, 67] on div "Selecione..." at bounding box center [236, 69] width 30 height 12
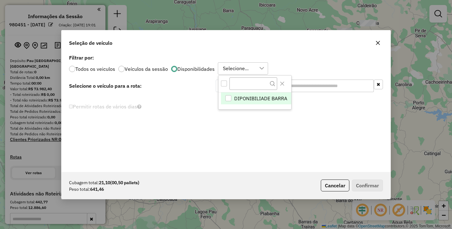
scroll to position [5, 29]
click at [223, 81] on div "All items unselected" at bounding box center [224, 84] width 6 height 6
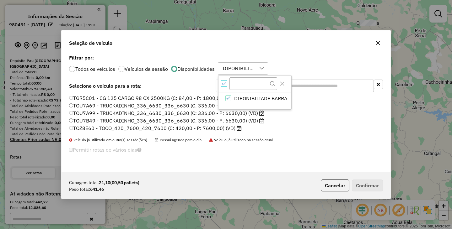
click at [289, 153] on div "Permitir rotas de vários dias" at bounding box center [225, 152] width 321 height 12
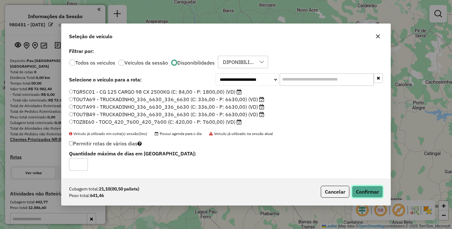
click at [360, 187] on button "Confirmar" at bounding box center [367, 192] width 31 height 12
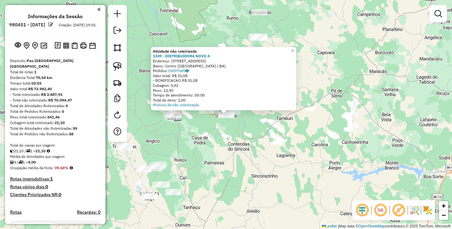
click at [254, 121] on div "Atividade não roteirizada 1249 - DISTRIBUIDORA NOVO A Endereço: Rua do Comercio…" at bounding box center [226, 114] width 452 height 229
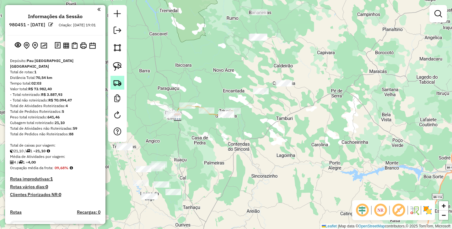
click at [119, 85] on img at bounding box center [117, 82] width 9 height 9
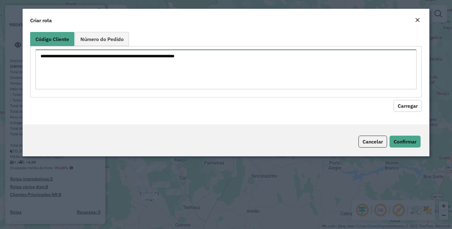
click at [173, 70] on textarea at bounding box center [225, 70] width 381 height 40
paste textarea "** *** *** *** *** *** *** *** **** **** **** **** *** *** *** *** *** *** *** …"
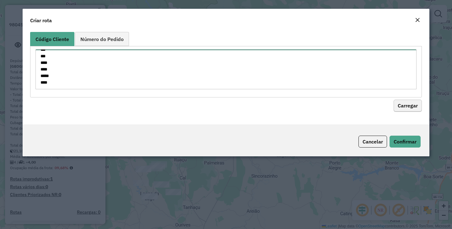
type textarea "** *** *** *** *** *** *** *** **** **** **** **** *** *** *** *** *** *** *** …"
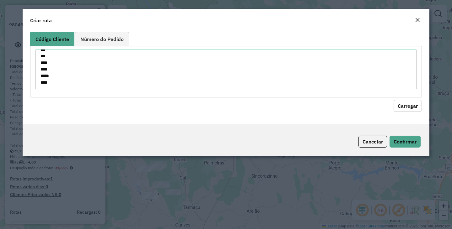
click at [410, 103] on button "Carregar" at bounding box center [408, 106] width 28 height 12
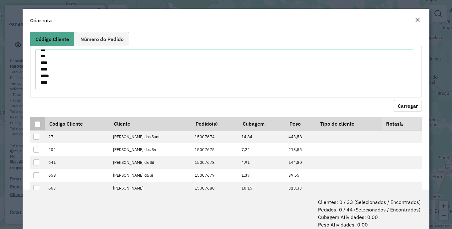
click at [39, 127] on div at bounding box center [38, 124] width 6 height 6
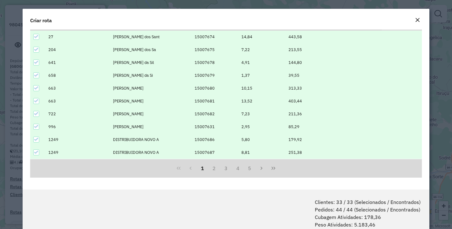
scroll to position [31, 0]
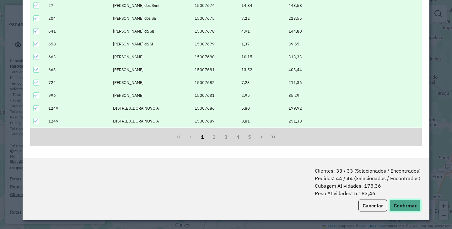
click at [408, 210] on button "Confirmar" at bounding box center [404, 206] width 31 height 12
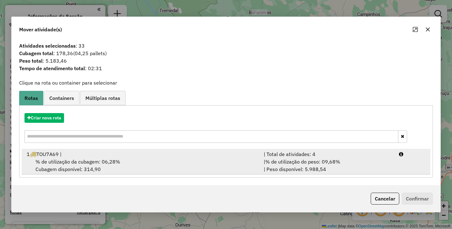
click at [81, 159] on span "% de utilização da cubagem: 06,28%" at bounding box center [77, 162] width 85 height 6
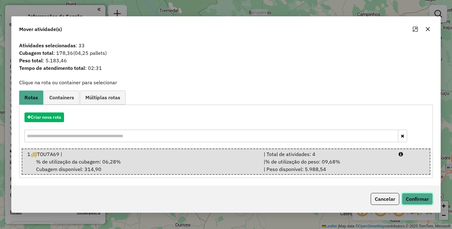
click at [411, 196] on button "Confirmar" at bounding box center [417, 199] width 31 height 12
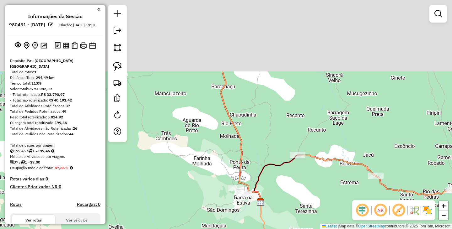
drag, startPoint x: 328, startPoint y: 73, endPoint x: 303, endPoint y: 135, distance: 66.6
click at [326, 168] on div "Janela de atendimento Grade de atendimento Capacidade Transportadoras Veículos …" at bounding box center [226, 114] width 452 height 229
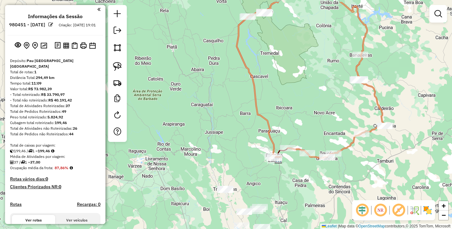
drag, startPoint x: 354, startPoint y: 83, endPoint x: 295, endPoint y: 182, distance: 115.2
click at [302, 190] on div "Janela de atendimento Grade de atendimento Capacidade Transportadoras Veículos …" at bounding box center [226, 114] width 452 height 229
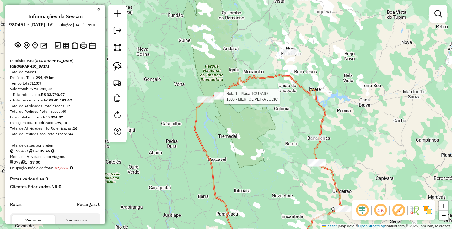
select select "**********"
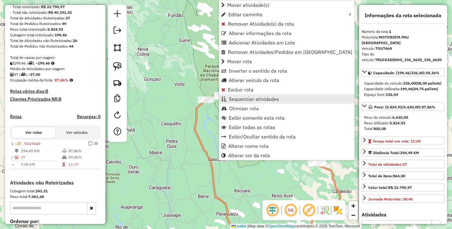
scroll to position [156, 0]
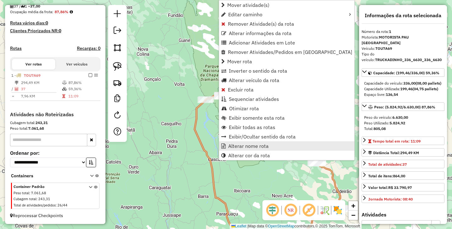
click at [243, 144] on span "Alterar nome rota" at bounding box center [248, 146] width 40 height 5
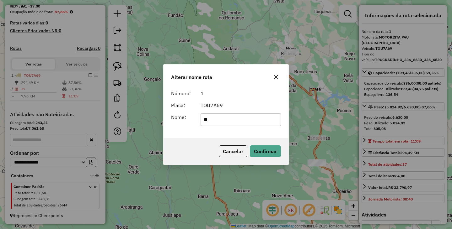
type input "*"
type input "**********"
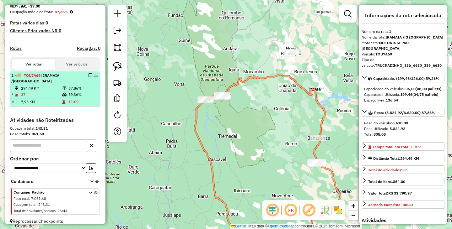
click at [89, 75] on em at bounding box center [91, 75] width 4 height 4
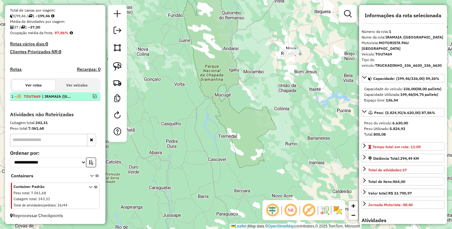
scroll to position [135, 0]
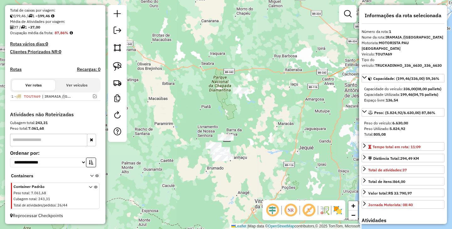
drag, startPoint x: 270, startPoint y: 129, endPoint x: 273, endPoint y: 93, distance: 36.9
click at [273, 94] on div "Janela de atendimento Grade de atendimento Capacidade Transportadoras Veículos …" at bounding box center [226, 114] width 452 height 229
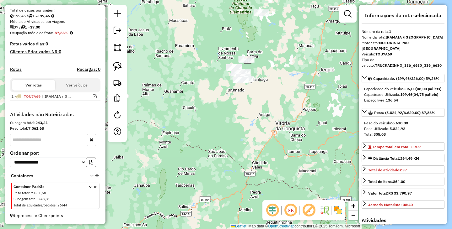
drag, startPoint x: 253, startPoint y: 106, endPoint x: 267, endPoint y: 86, distance: 24.3
click at [267, 86] on div "Janela de atendimento Grade de atendimento Capacidade Transportadoras Veículos …" at bounding box center [226, 114] width 452 height 229
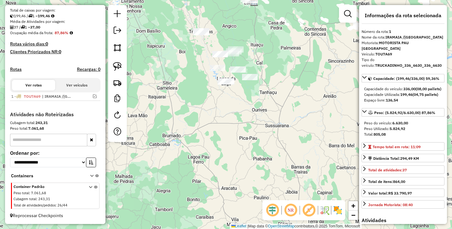
drag, startPoint x: 262, startPoint y: 60, endPoint x: 266, endPoint y: 106, distance: 46.7
click at [266, 106] on div "Janela de atendimento Grade de atendimento Capacidade Transportadoras Veículos …" at bounding box center [226, 114] width 452 height 229
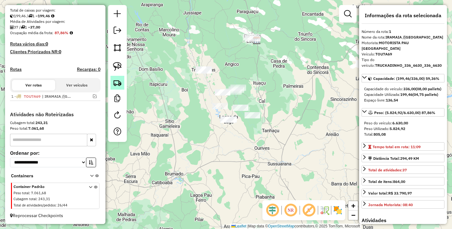
click at [116, 85] on img at bounding box center [117, 82] width 9 height 9
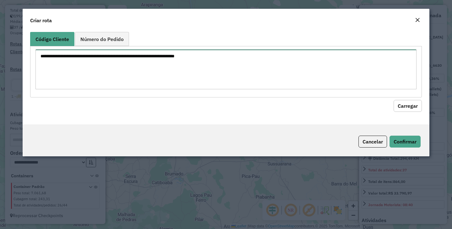
click at [148, 67] on textarea at bounding box center [225, 70] width 381 height 40
paste textarea "*** *** *** *** *** *** *** *** *** *** *** *** *** *** *** *** *** *** **** **…"
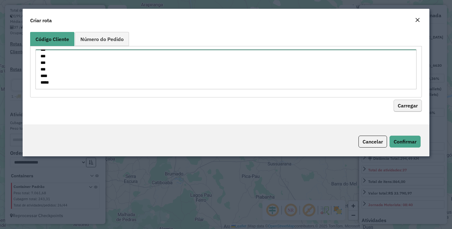
type textarea "*** *** *** *** *** *** *** *** *** *** *** *** *** *** *** *** *** *** **** **…"
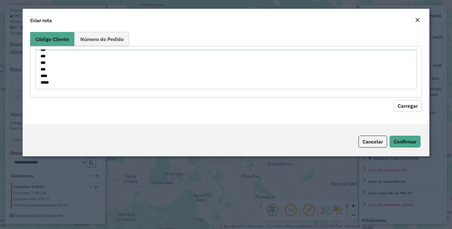
click at [402, 104] on button "Carregar" at bounding box center [408, 106] width 28 height 12
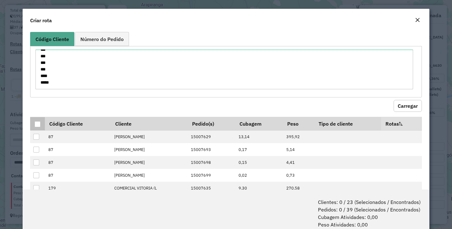
click at [37, 122] on div at bounding box center [38, 124] width 6 height 6
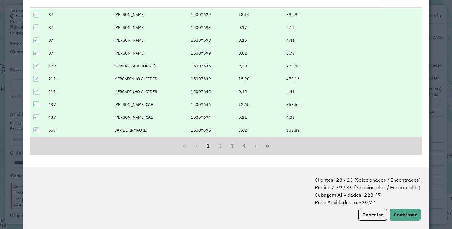
scroll to position [31, 0]
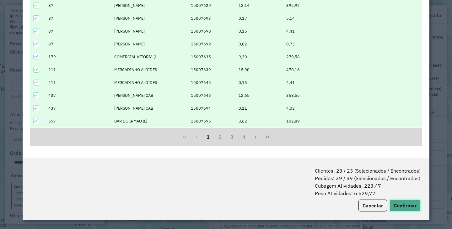
click at [403, 208] on button "Confirmar" at bounding box center [404, 206] width 31 height 12
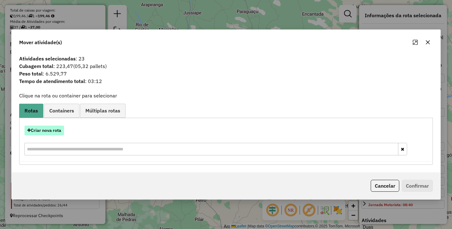
click at [49, 130] on button "Criar nova rota" at bounding box center [44, 131] width 40 height 10
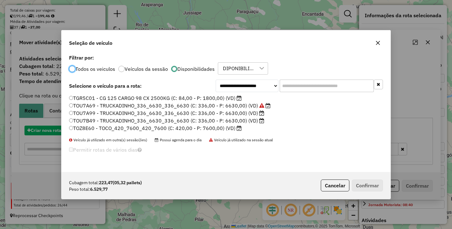
scroll to position [3, 2]
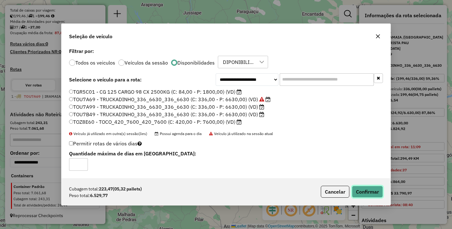
click at [362, 190] on button "Confirmar" at bounding box center [367, 192] width 31 height 12
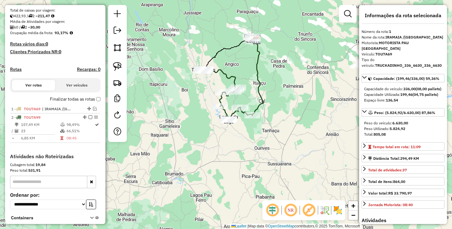
scroll to position [177, 0]
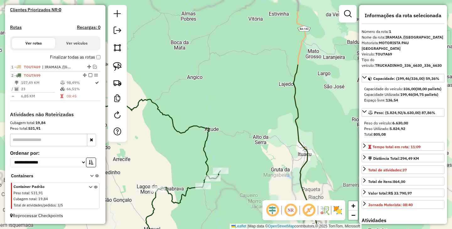
drag, startPoint x: 287, startPoint y: 55, endPoint x: 239, endPoint y: 144, distance: 101.0
click at [239, 144] on div "Janela de atendimento Grade de atendimento Capacidade Transportadoras Veículos …" at bounding box center [226, 114] width 452 height 229
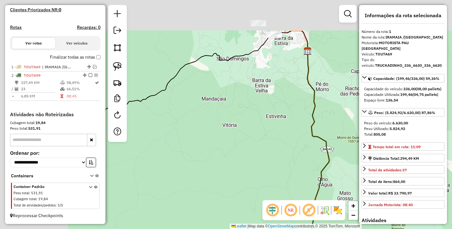
drag, startPoint x: 248, startPoint y: 59, endPoint x: 346, endPoint y: 117, distance: 113.4
click at [346, 117] on div "Janela de atendimento Grade de atendimento Capacidade Transportadoras Veículos …" at bounding box center [226, 114] width 452 height 229
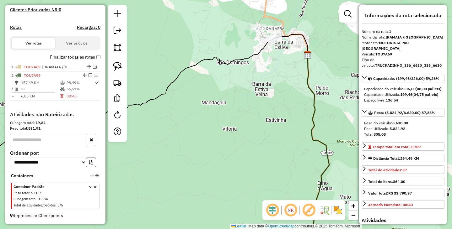
drag, startPoint x: 253, startPoint y: 116, endPoint x: 289, endPoint y: 93, distance: 43.1
click at [271, 104] on div "Janela de atendimento Grade de atendimento Capacidade Transportadoras Veículos …" at bounding box center [226, 114] width 452 height 229
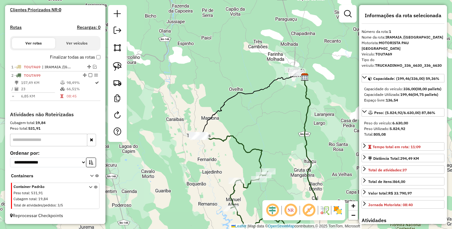
click at [198, 135] on icon at bounding box center [247, 185] width 98 height 101
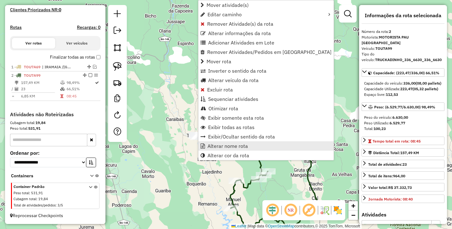
click at [224, 144] on span "Alterar nome rota" at bounding box center [227, 146] width 40 height 5
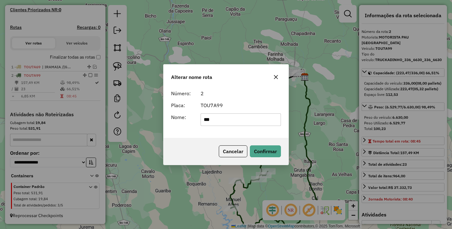
type input "******"
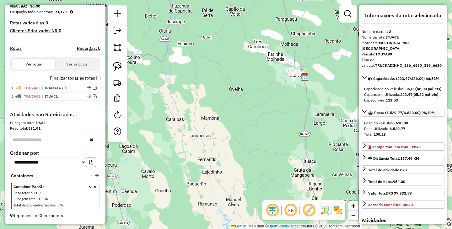
scroll to position [156, 0]
click at [122, 67] on link at bounding box center [117, 67] width 14 height 14
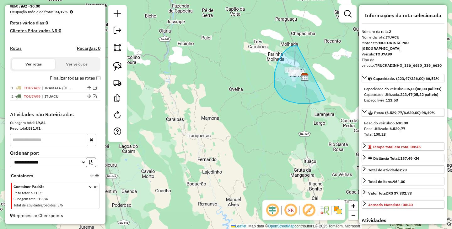
drag, startPoint x: 297, startPoint y: 46, endPoint x: 344, endPoint y: 78, distance: 57.0
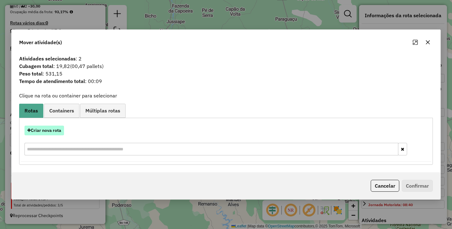
click at [51, 134] on button "Criar nova rota" at bounding box center [44, 131] width 40 height 10
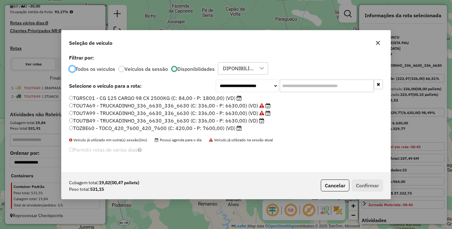
scroll to position [3, 2]
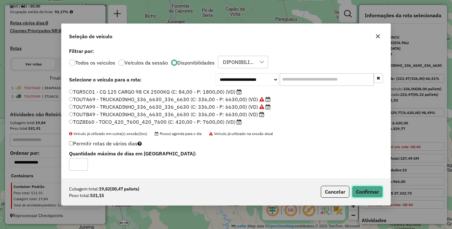
click at [363, 189] on button "Confirmar" at bounding box center [367, 192] width 31 height 12
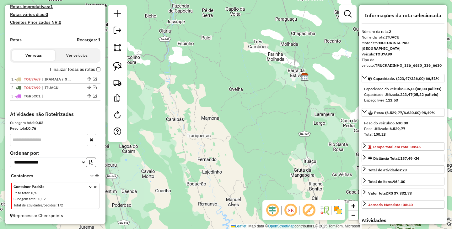
scroll to position [16, 0]
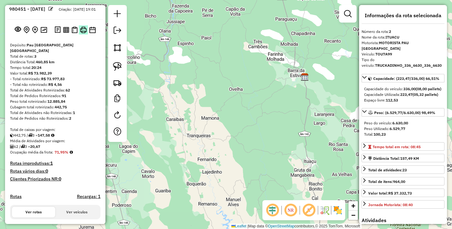
click at [81, 33] on img at bounding box center [83, 30] width 7 height 7
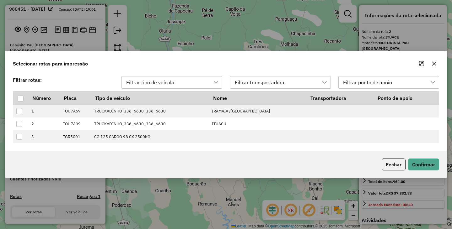
scroll to position [5, 29]
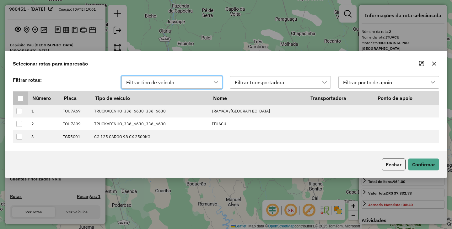
click at [18, 99] on div at bounding box center [21, 99] width 6 height 6
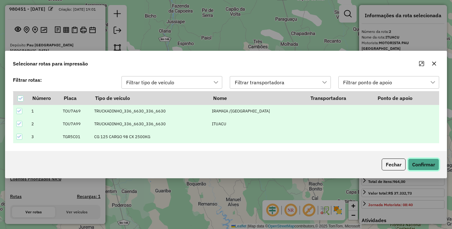
click at [422, 162] on button "Confirmar" at bounding box center [423, 165] width 31 height 12
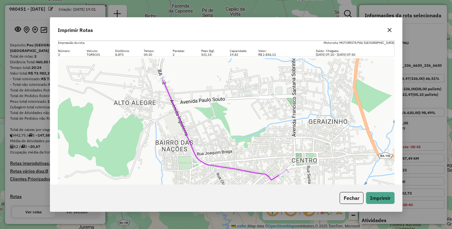
scroll to position [634, 0]
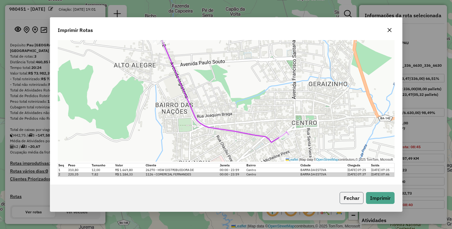
click at [347, 198] on button "Fechar" at bounding box center [352, 198] width 24 height 12
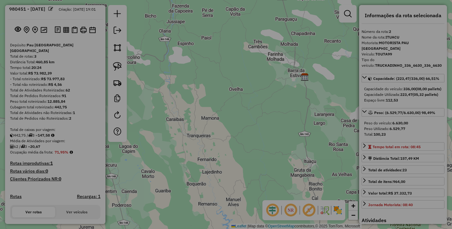
scroll to position [0, 0]
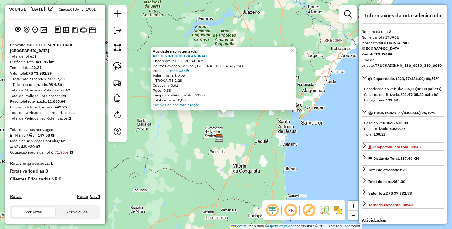
click at [242, 131] on div "Atividade não roteirizada 43 - DISTRIBUIDORA ANDRAD Endereço: POV CORUJAO 435 B…" at bounding box center [226, 114] width 452 height 229
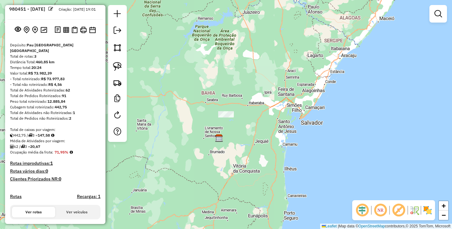
drag, startPoint x: 166, startPoint y: 149, endPoint x: 237, endPoint y: 125, distance: 74.8
click at [233, 127] on div "Janela de atendimento Grade de atendimento Capacidade Transportadoras Veículos …" at bounding box center [226, 114] width 452 height 229
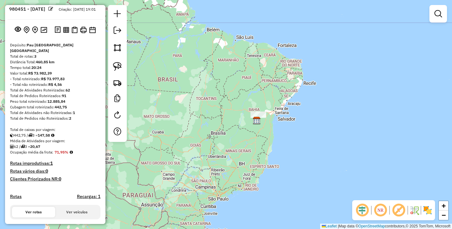
drag, startPoint x: 232, startPoint y: 150, endPoint x: 263, endPoint y: 136, distance: 33.6
click at [263, 136] on div "Janela de atendimento Grade de atendimento Capacidade Transportadoras Veículos …" at bounding box center [226, 114] width 452 height 229
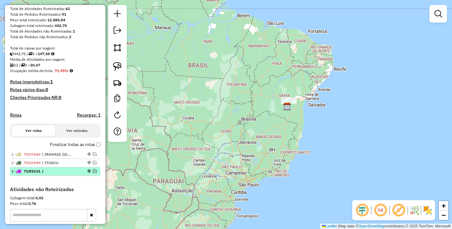
scroll to position [173, 0]
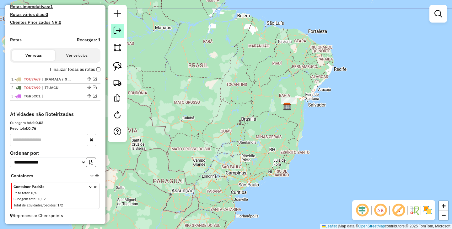
click at [117, 34] on em at bounding box center [118, 31] width 8 height 8
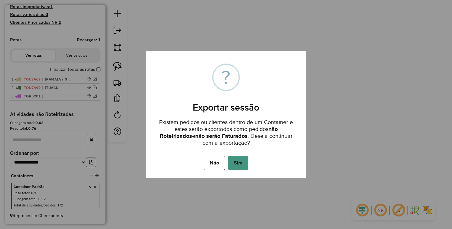
click at [235, 157] on button "Sim" at bounding box center [238, 163] width 20 height 14
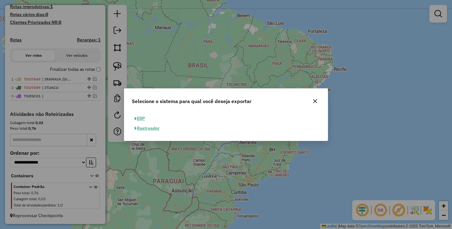
click at [142, 120] on button "ERP" at bounding box center [140, 119] width 16 height 10
select select "**"
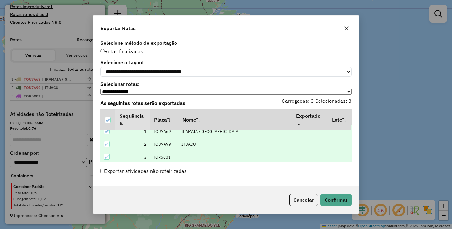
scroll to position [7, 0]
click at [339, 204] on button "Confirmar" at bounding box center [335, 200] width 31 height 12
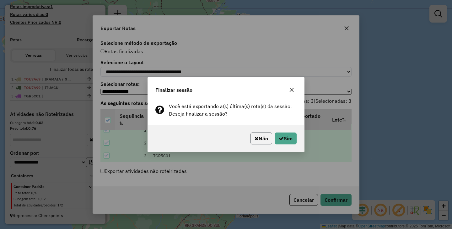
click at [255, 139] on icon "button" at bounding box center [257, 138] width 4 height 5
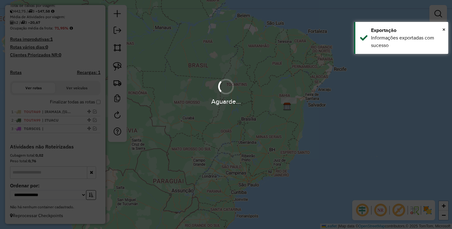
scroll to position [173, 0]
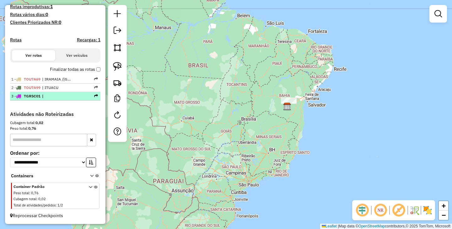
click at [26, 95] on span "TGR5C01" at bounding box center [32, 96] width 17 height 5
select select "**********"
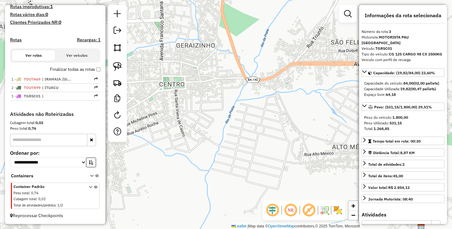
click at [294, 147] on div "Janela de atendimento Grade de atendimento Capacidade Transportadoras Veículos …" at bounding box center [226, 114] width 452 height 229
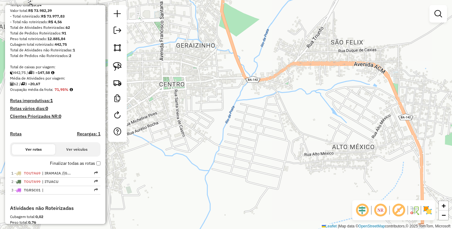
scroll to position [0, 0]
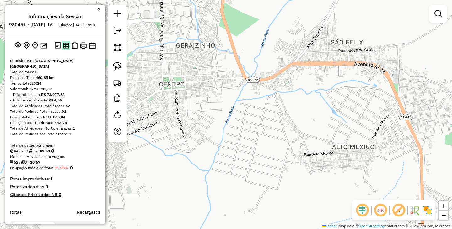
click at [65, 49] on img at bounding box center [66, 46] width 6 height 6
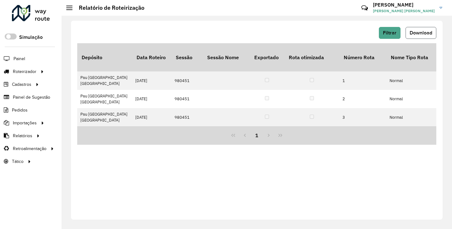
click at [425, 30] on button "Download" at bounding box center [420, 33] width 31 height 12
